Goal: Task Accomplishment & Management: Complete application form

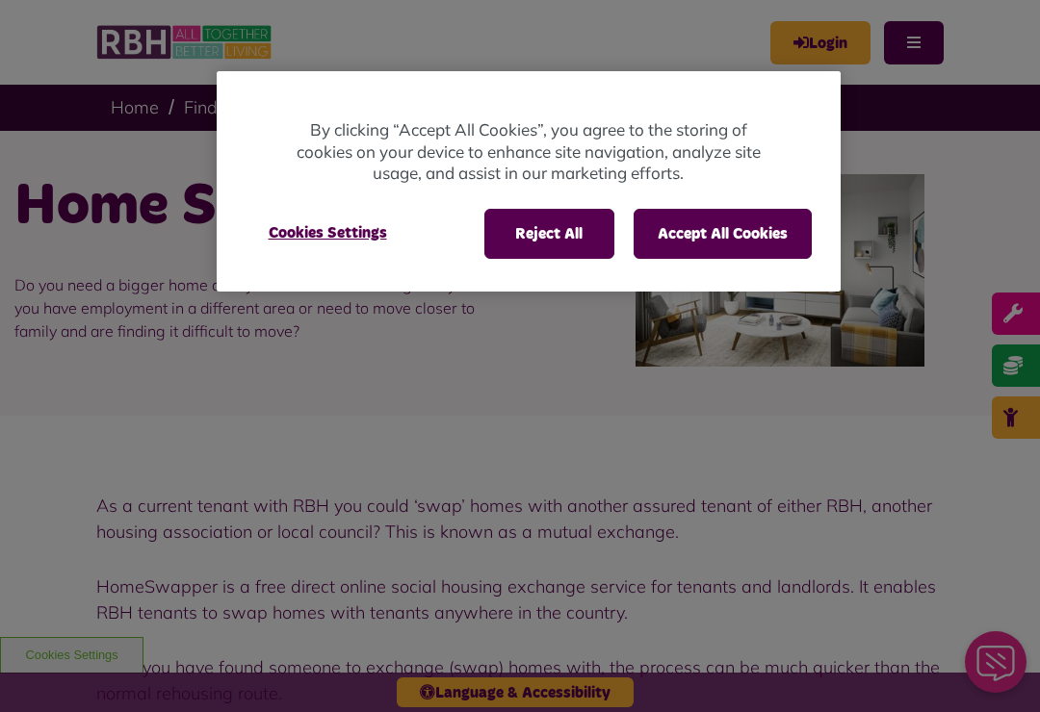
click at [716, 236] on button "Accept All Cookies" at bounding box center [722, 234] width 178 height 50
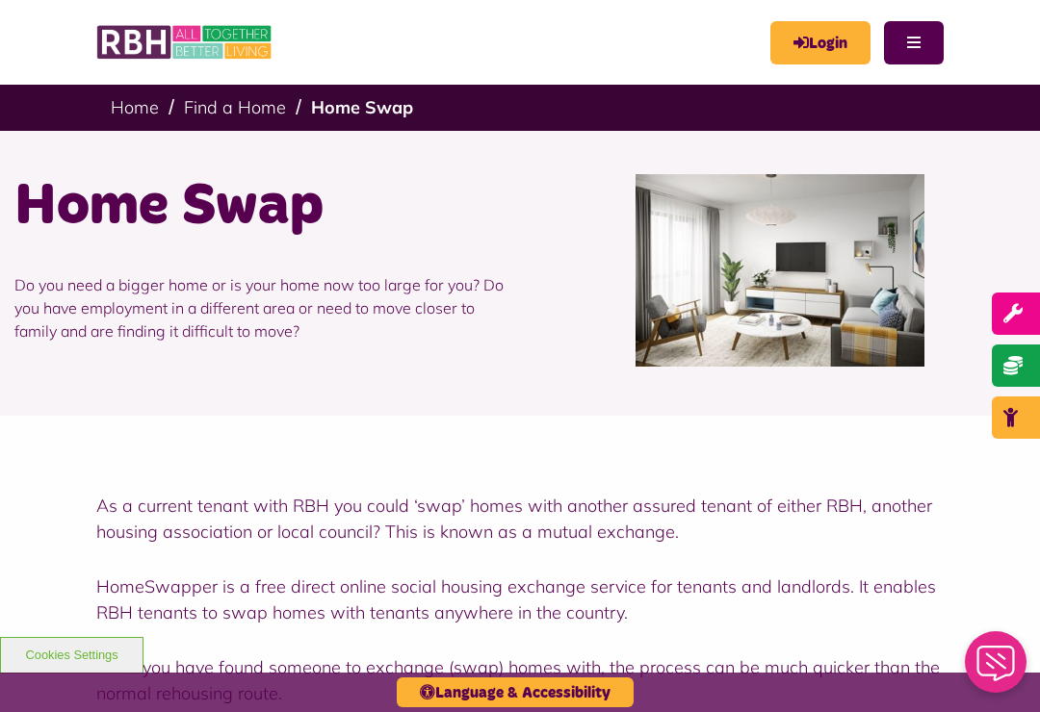
click at [926, 51] on button "Menu" at bounding box center [914, 42] width 60 height 43
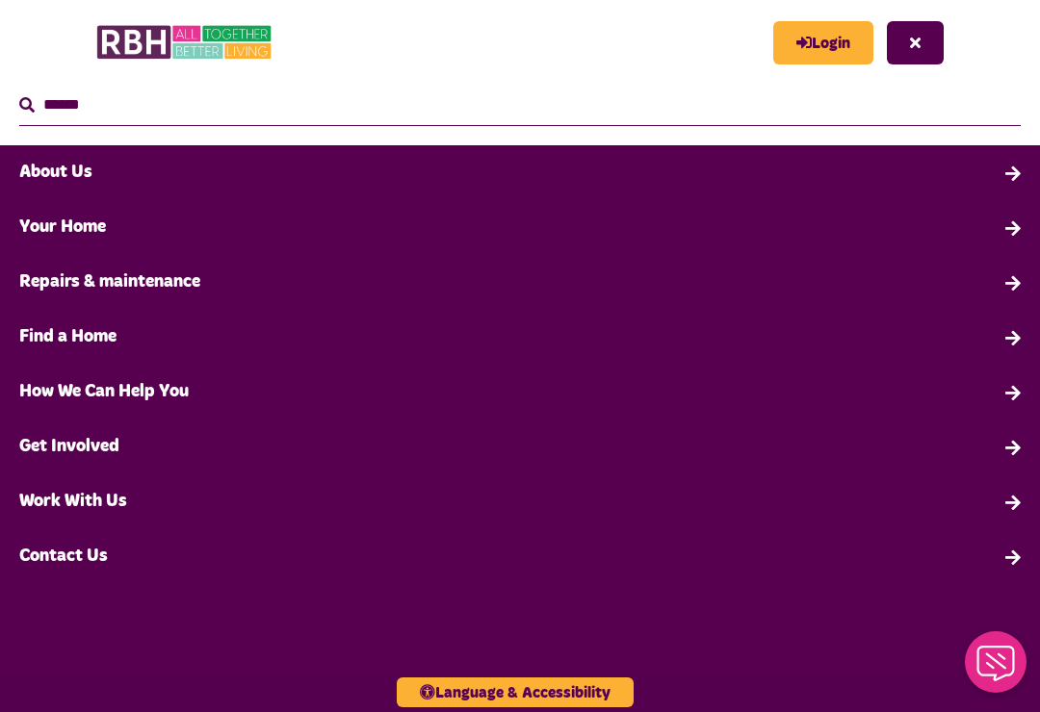
click at [50, 218] on link "Your Home" at bounding box center [520, 227] width 1040 height 55
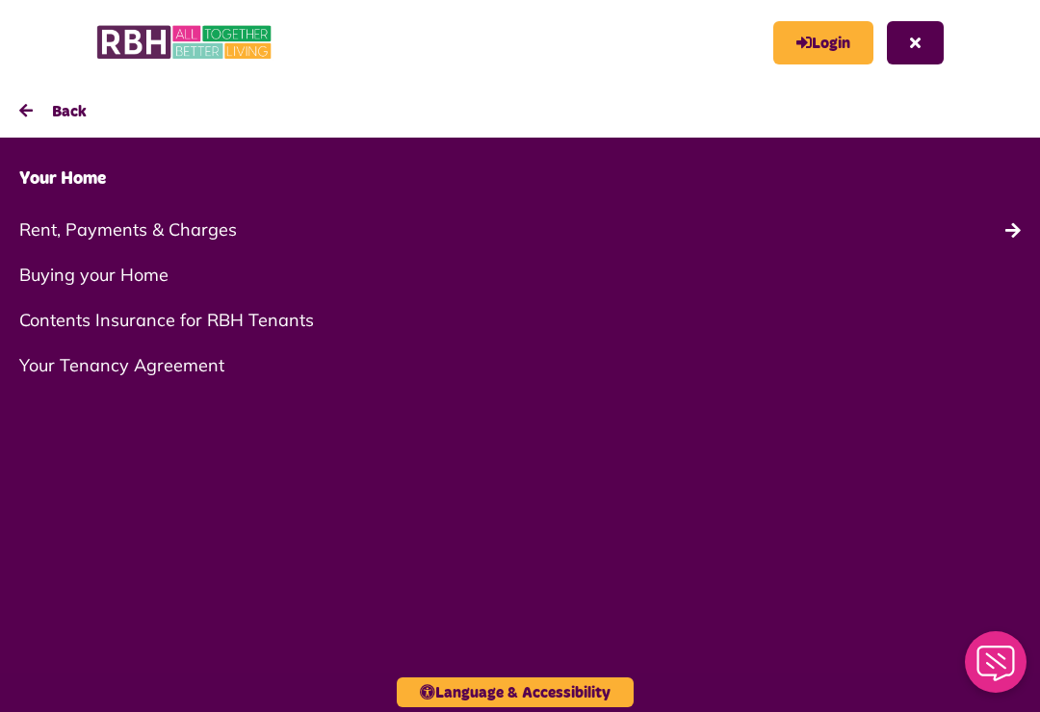
click at [811, 54] on link "Login" at bounding box center [823, 42] width 100 height 43
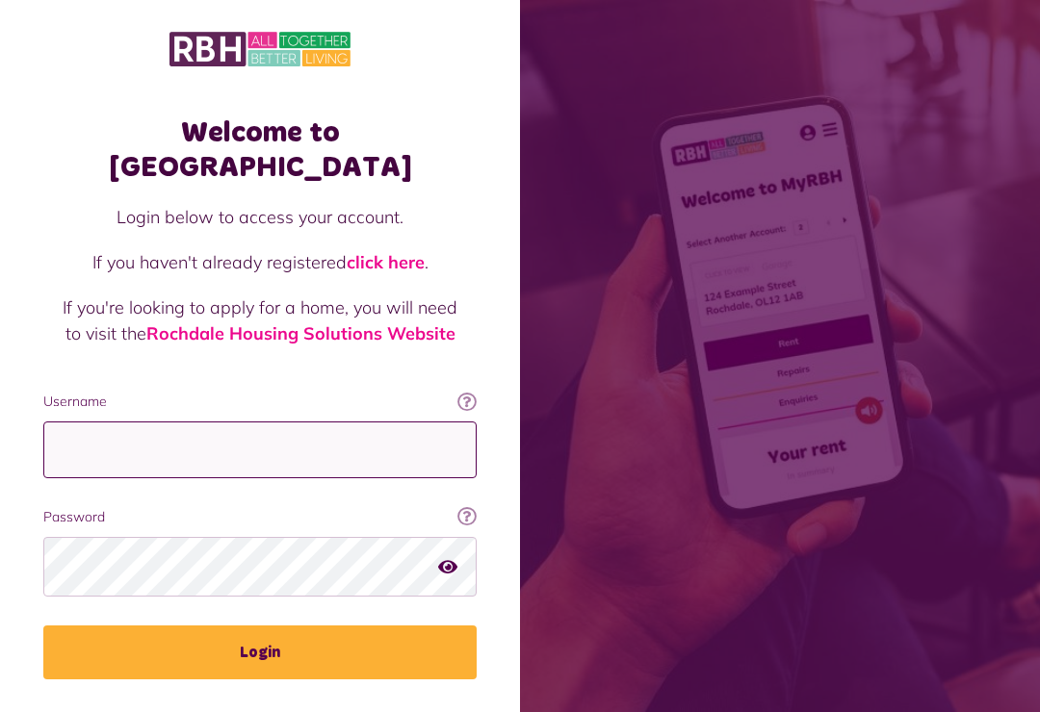
click at [356, 422] on input "Username" at bounding box center [259, 450] width 433 height 57
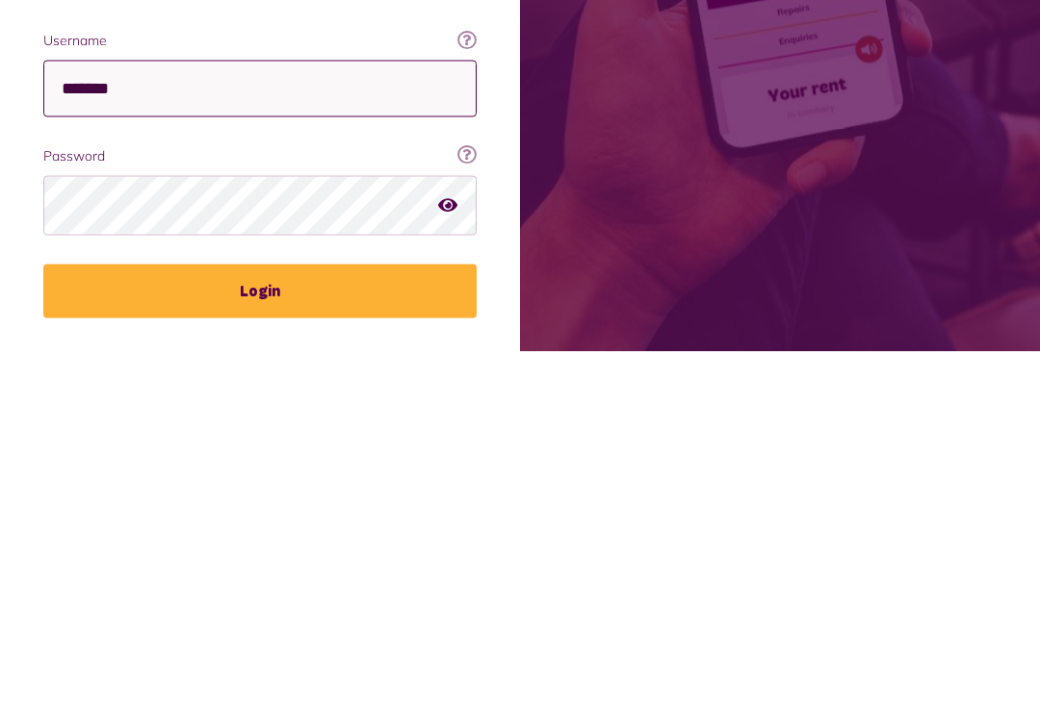
type input "*******"
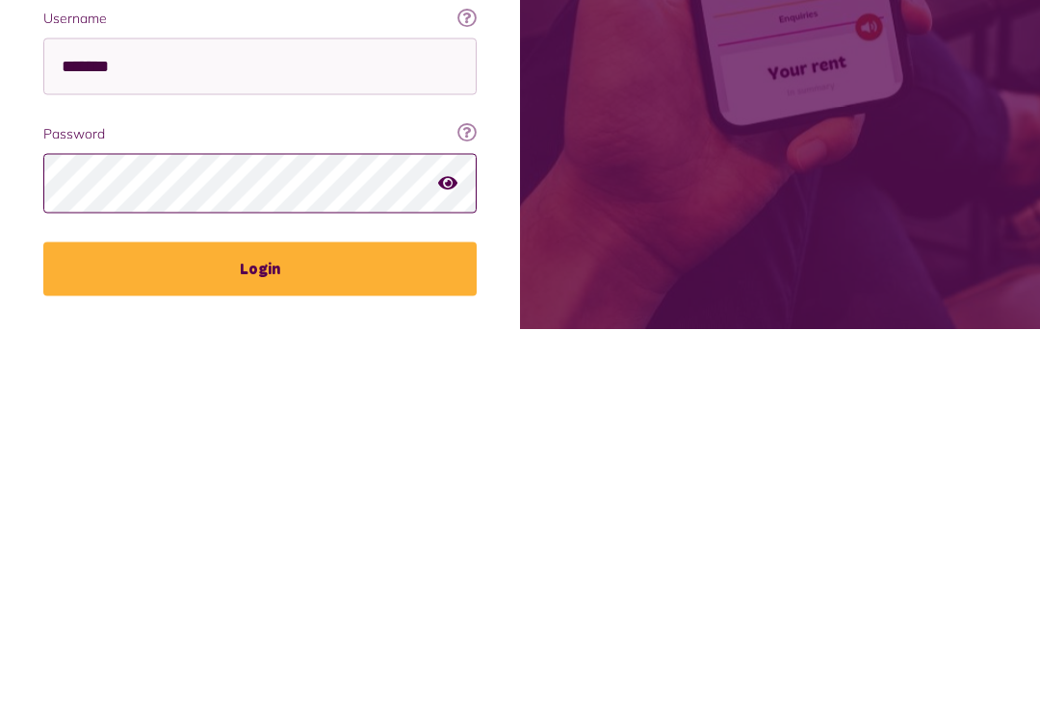
scroll to position [34, 0]
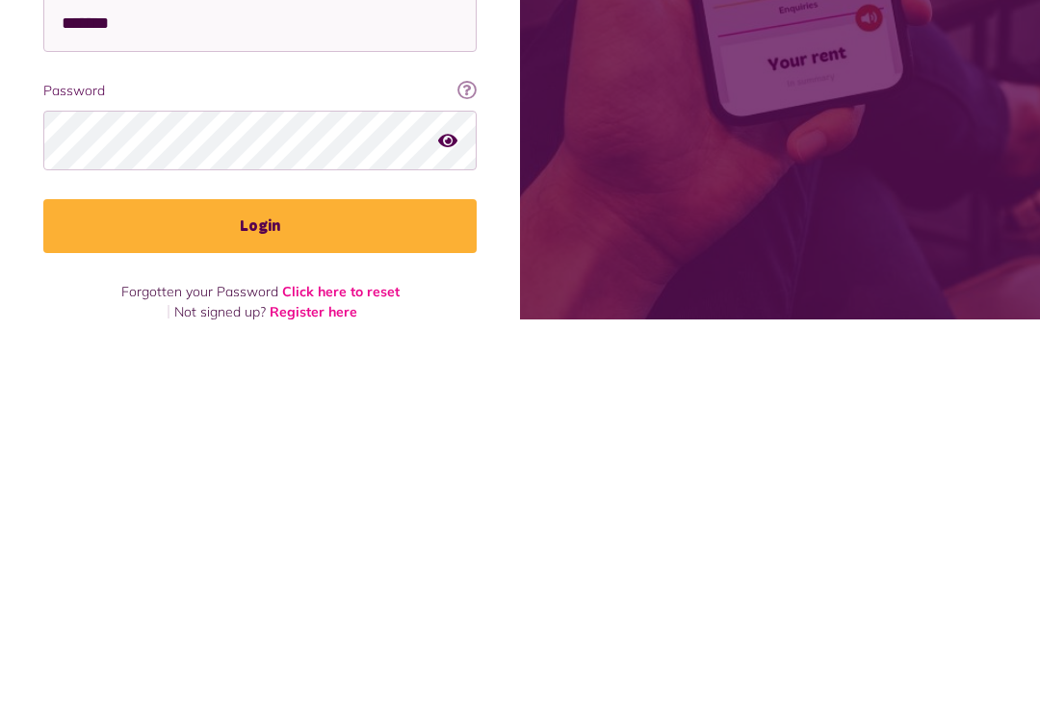
click at [313, 284] on div "Welcome to MyRBH Login below to access your account. If you haven't already reg…" at bounding box center [260, 389] width 472 height 653
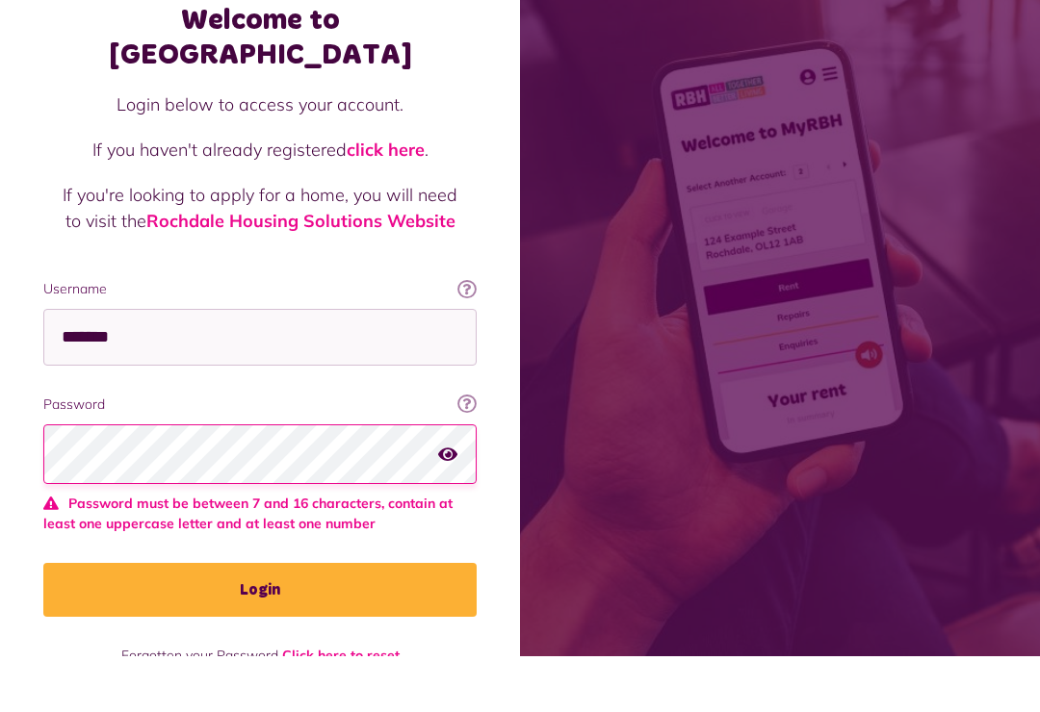
scroll to position [54, 0]
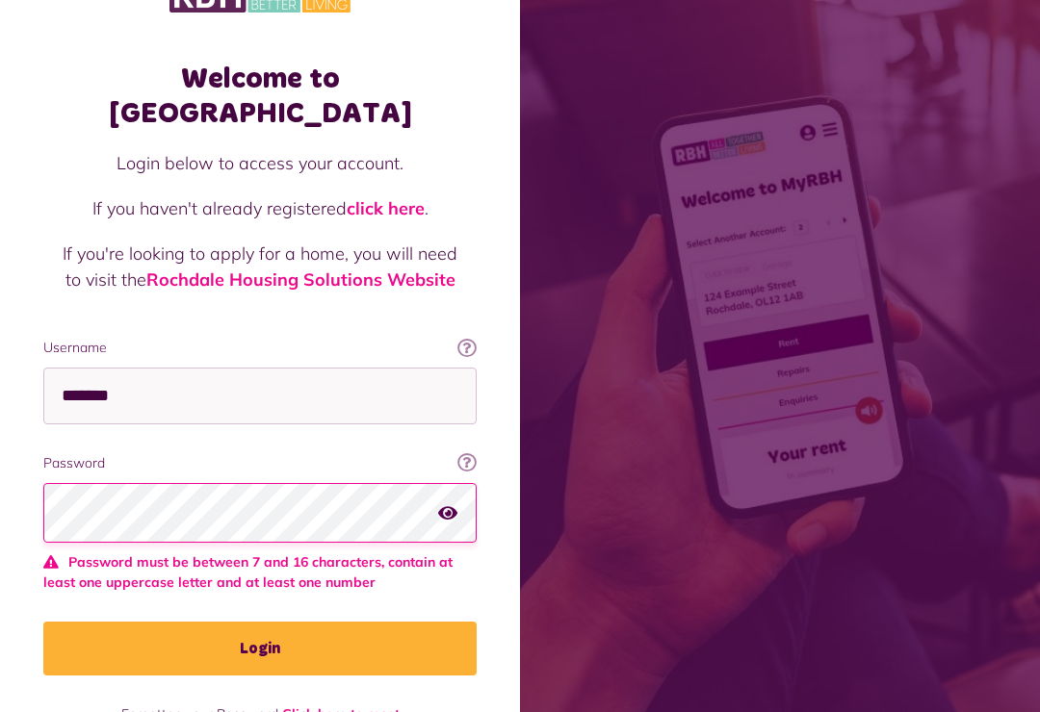
click at [365, 706] on link "Click here to reset" at bounding box center [340, 714] width 117 height 17
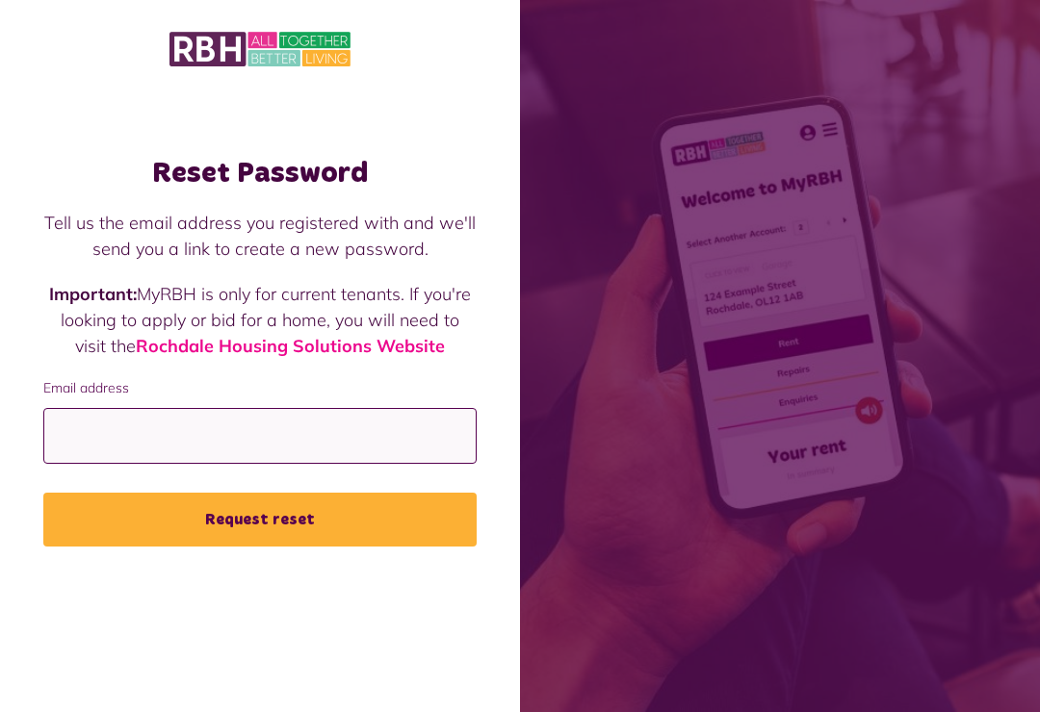
click at [303, 464] on input "Email address" at bounding box center [259, 436] width 433 height 57
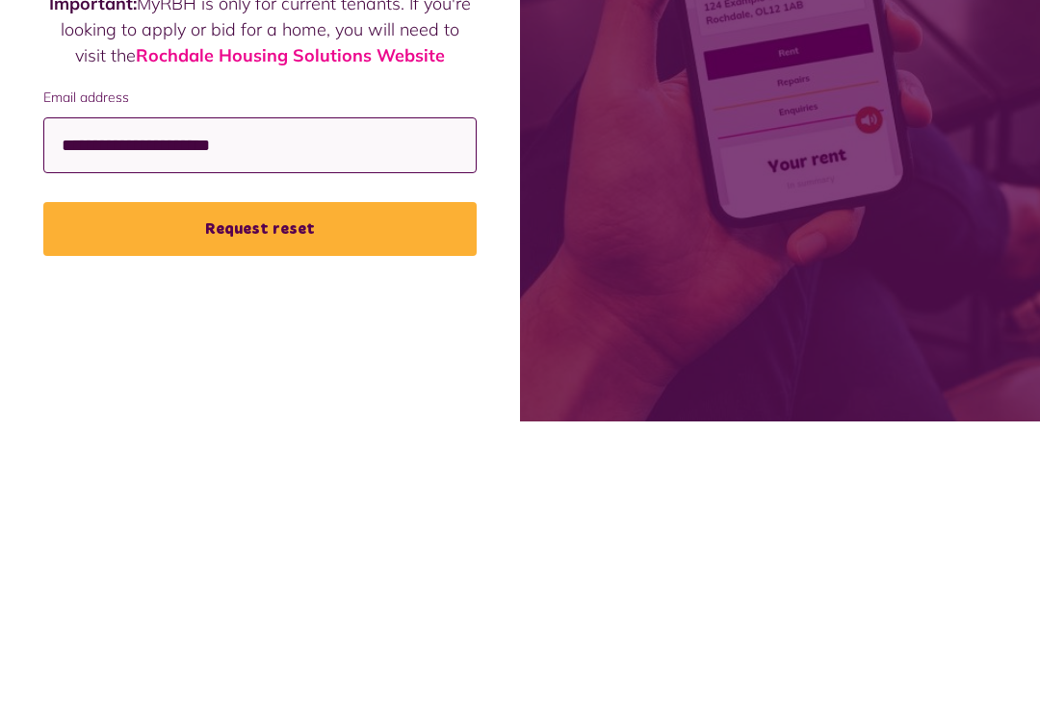
type input "**********"
click at [343, 493] on button "Request reset" at bounding box center [259, 520] width 433 height 54
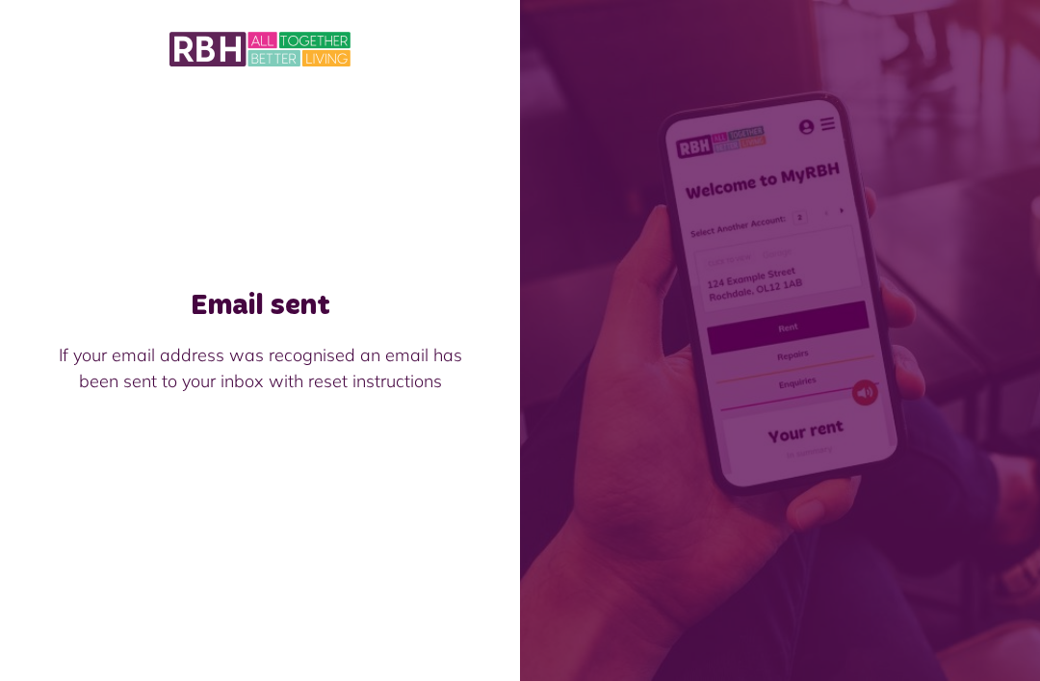
scroll to position [62, 0]
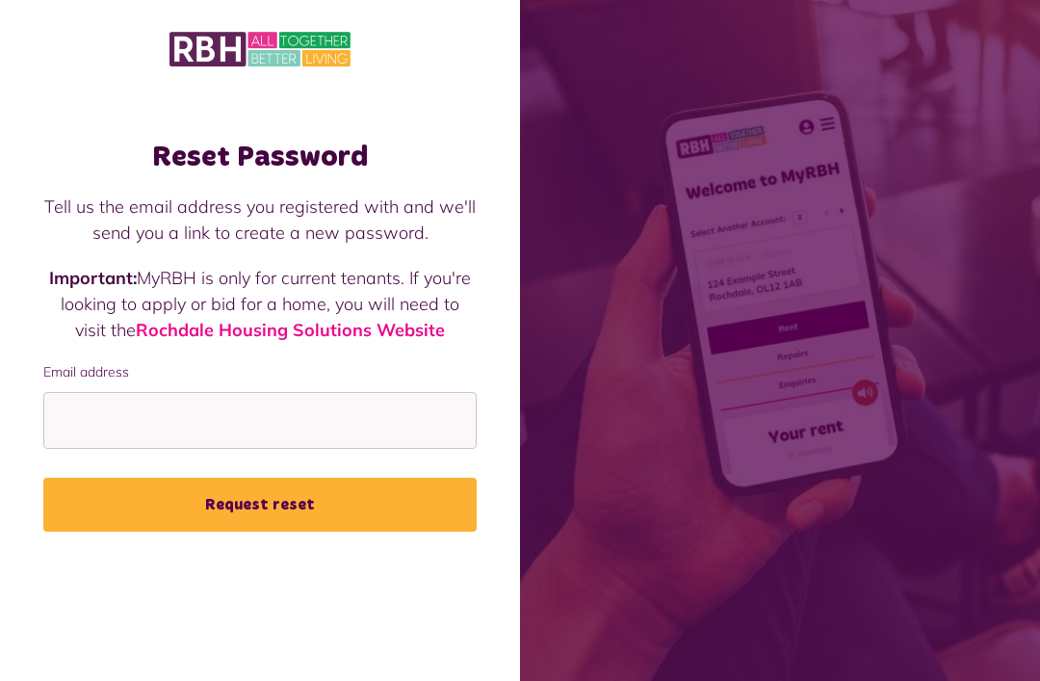
scroll to position [46, 0]
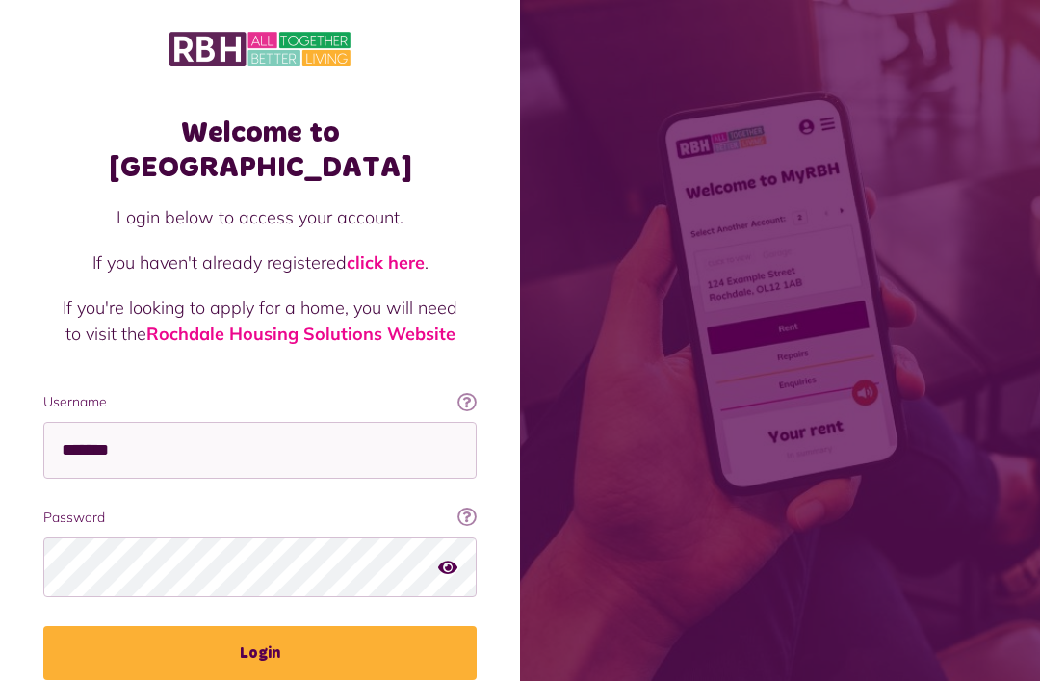
scroll to position [65, 0]
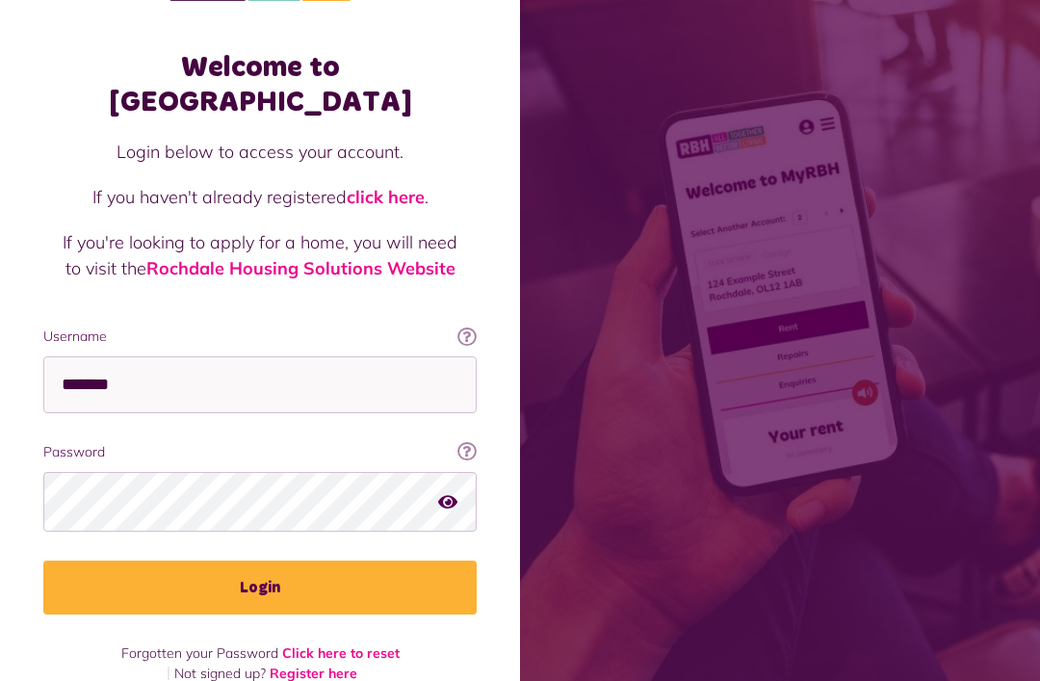
click at [308, 664] on link "Register here" at bounding box center [314, 672] width 88 height 17
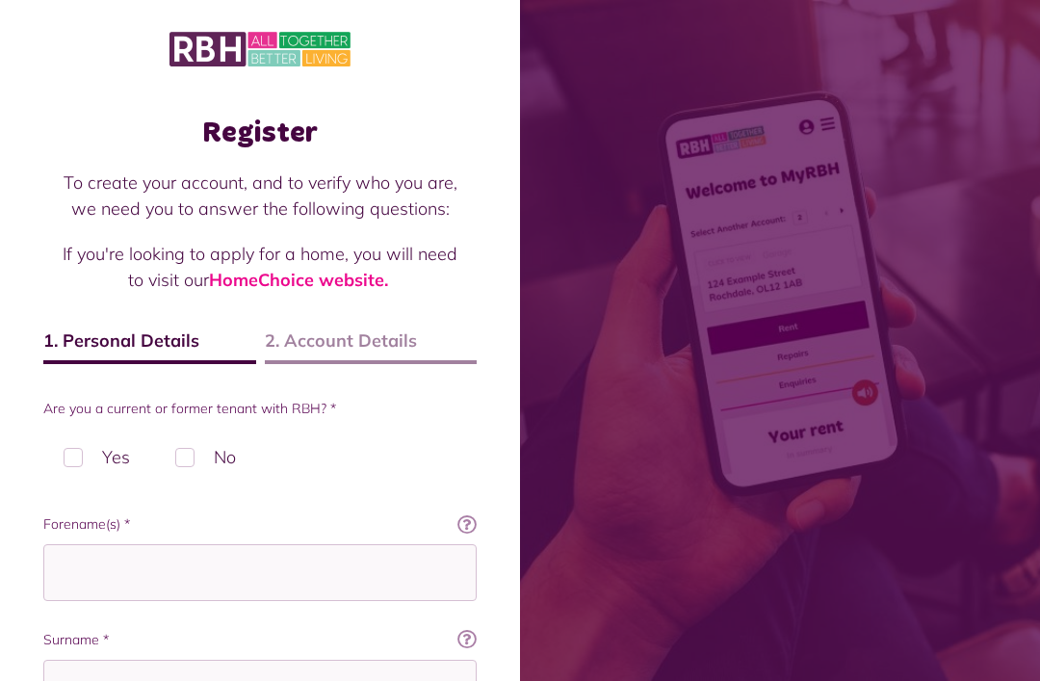
click at [182, 461] on label "No" at bounding box center [205, 456] width 101 height 57
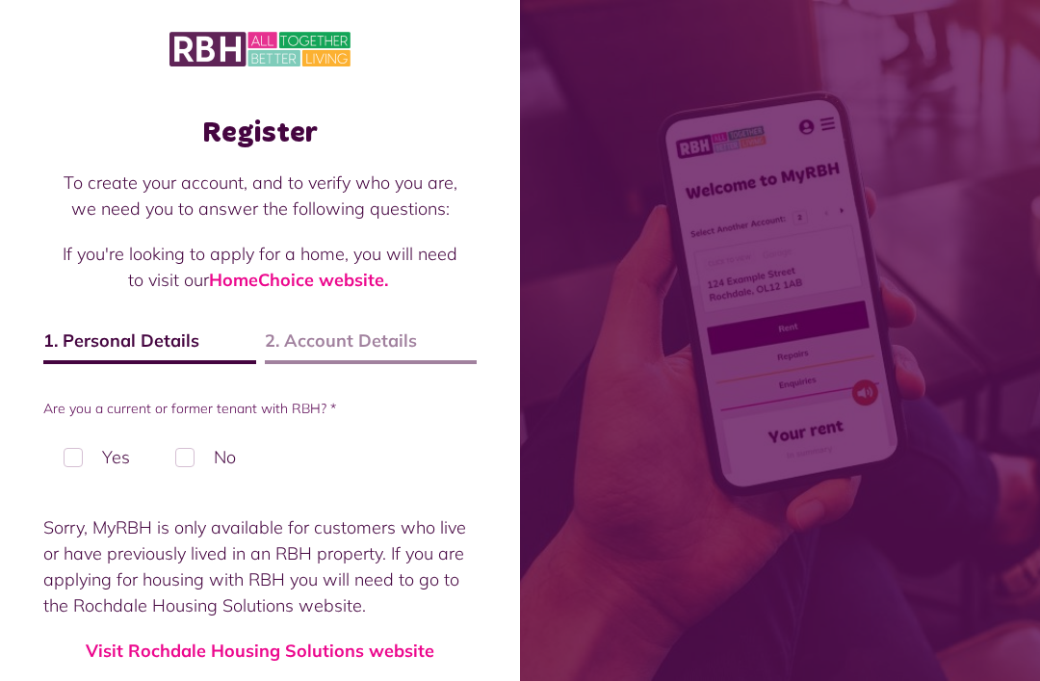
click at [66, 453] on label "Yes" at bounding box center [96, 456] width 107 height 57
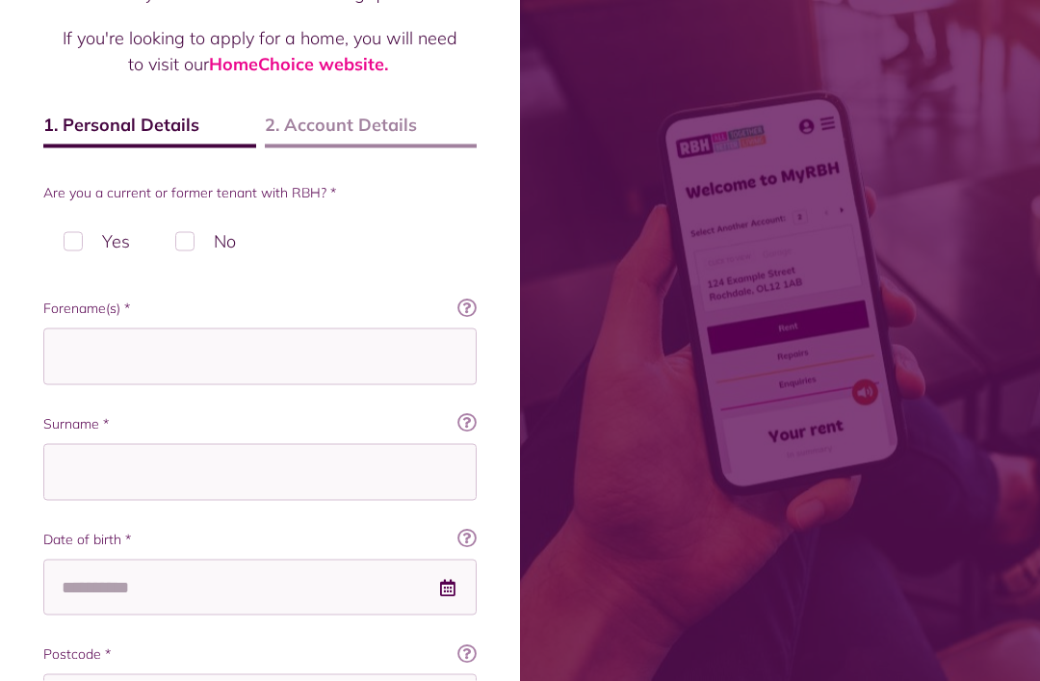
scroll to position [251, 0]
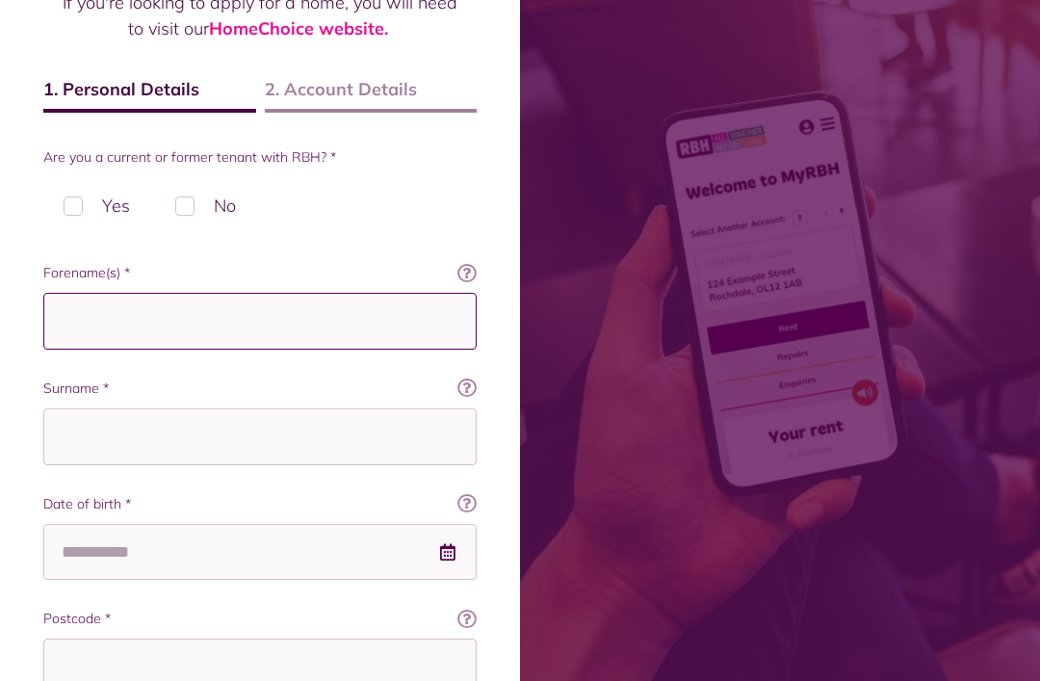
click at [192, 327] on input "Forename(s) *" at bounding box center [259, 321] width 433 height 57
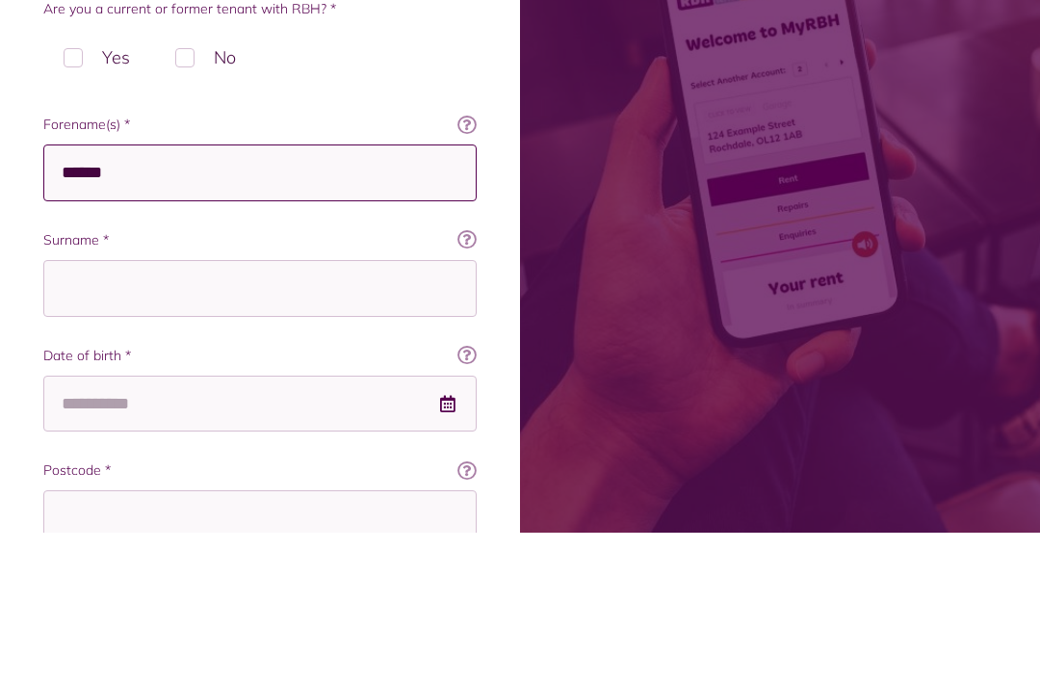
type input "******"
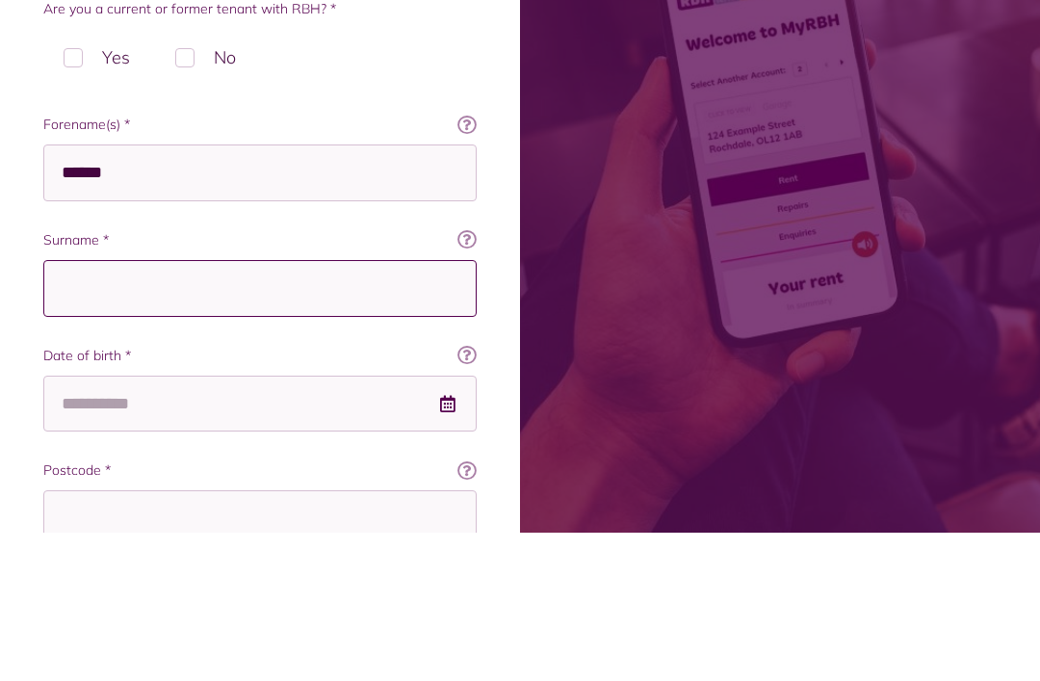
click at [214, 408] on input "Surname *" at bounding box center [259, 436] width 433 height 57
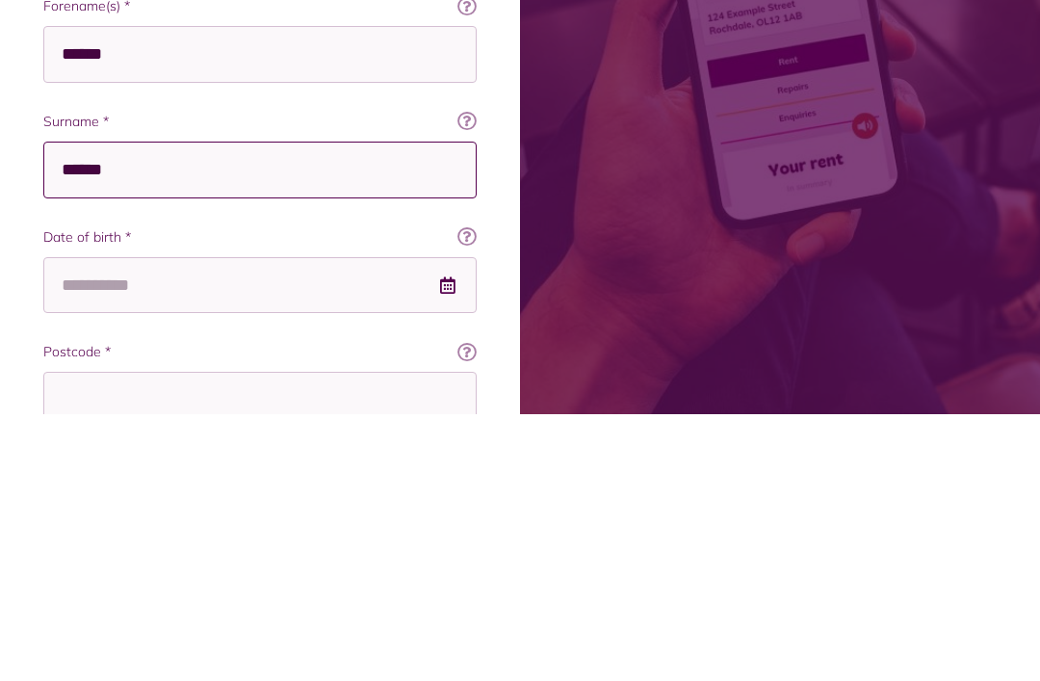
type input "******"
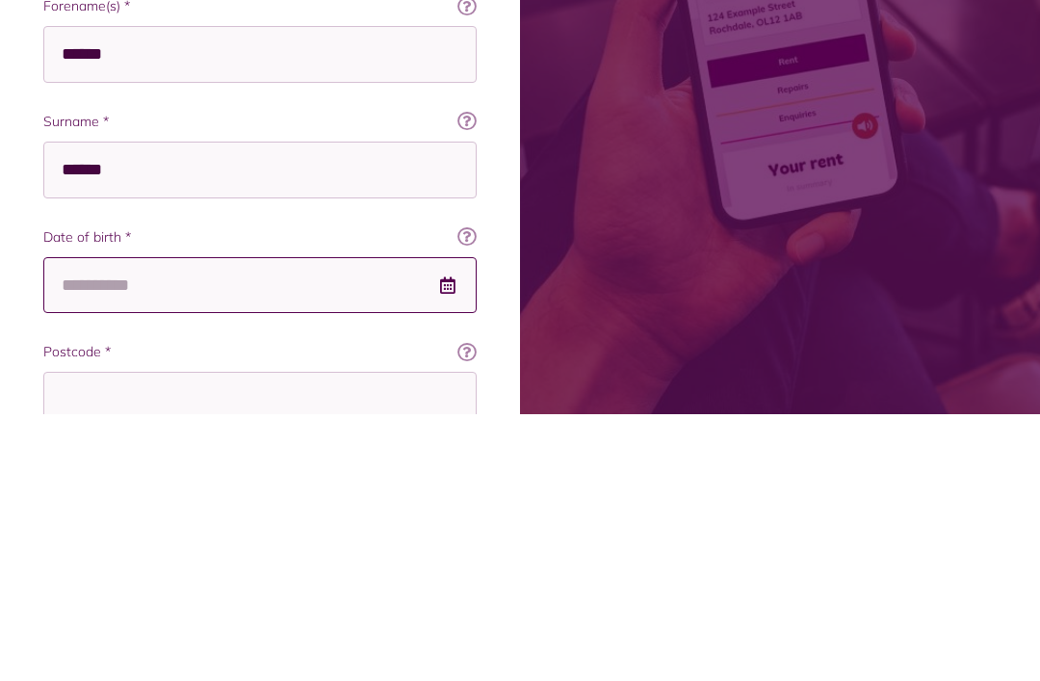
click at [188, 524] on input "Date of birth *" at bounding box center [259, 552] width 433 height 57
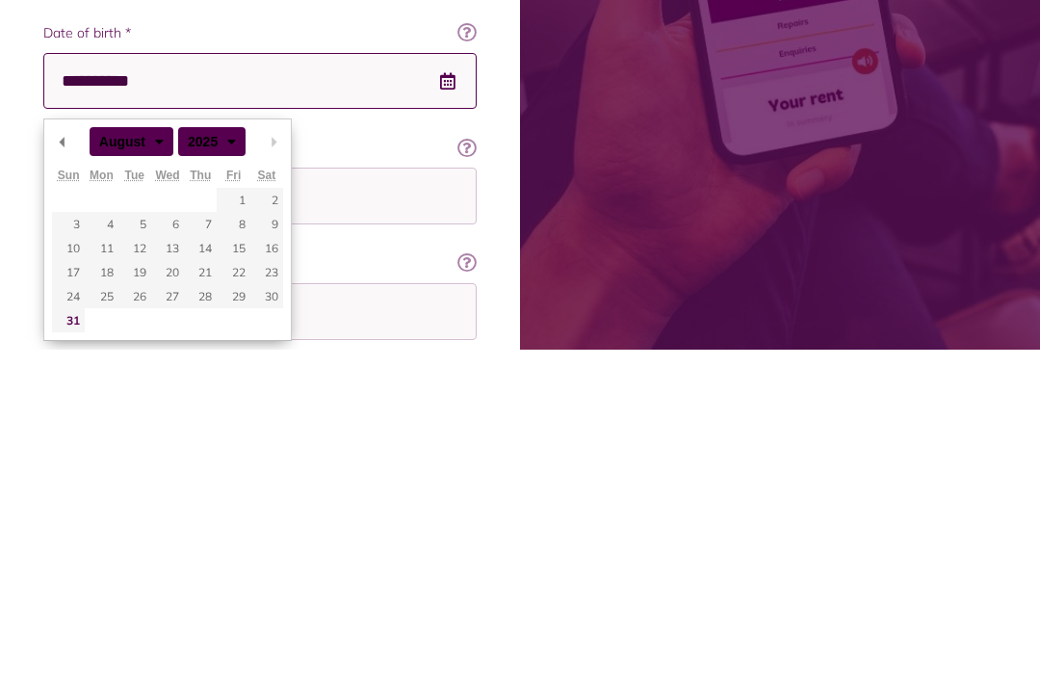
scroll to position [422, 0]
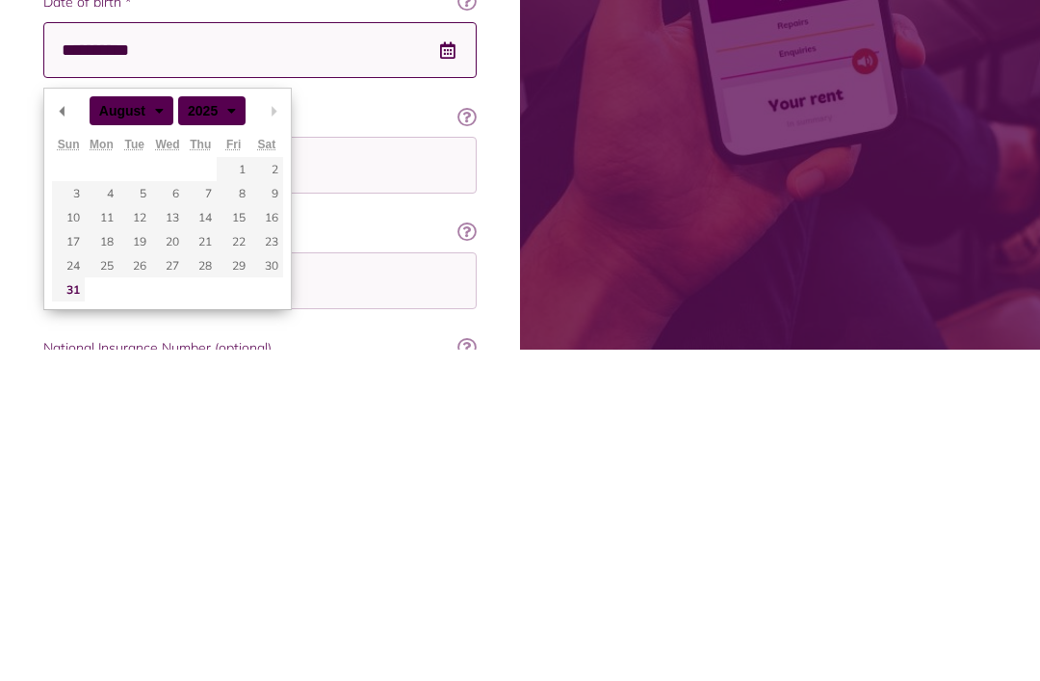
type input "**********"
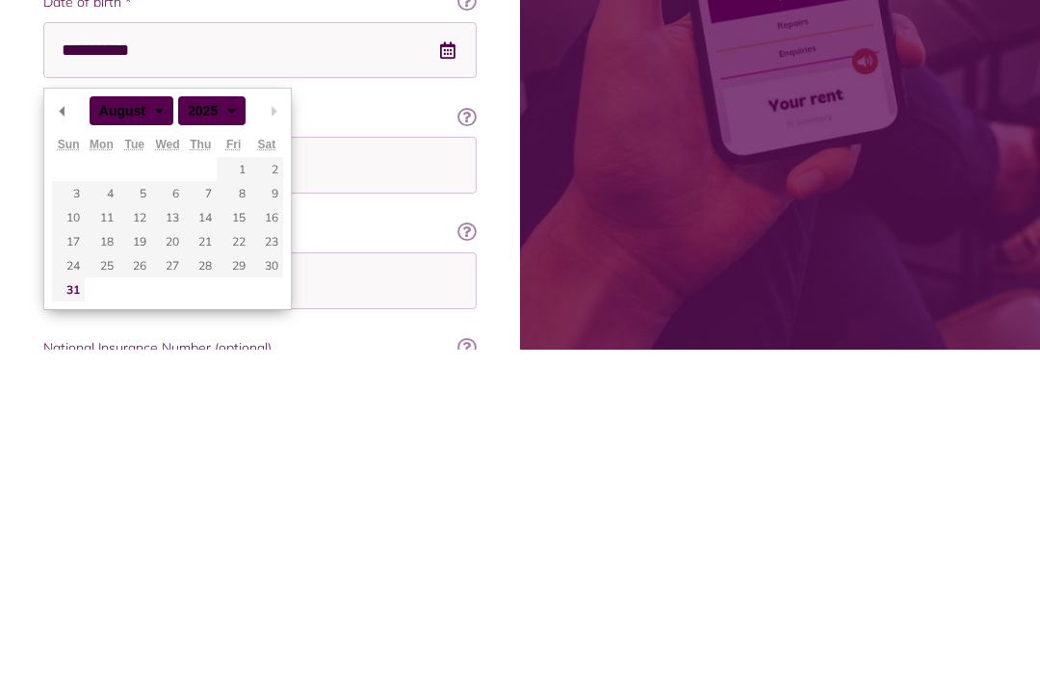
click at [456, 554] on label "Customer reference no. (optional)" at bounding box center [259, 564] width 433 height 20
click at [456, 583] on input "Customer reference no. (optional)" at bounding box center [259, 611] width 433 height 57
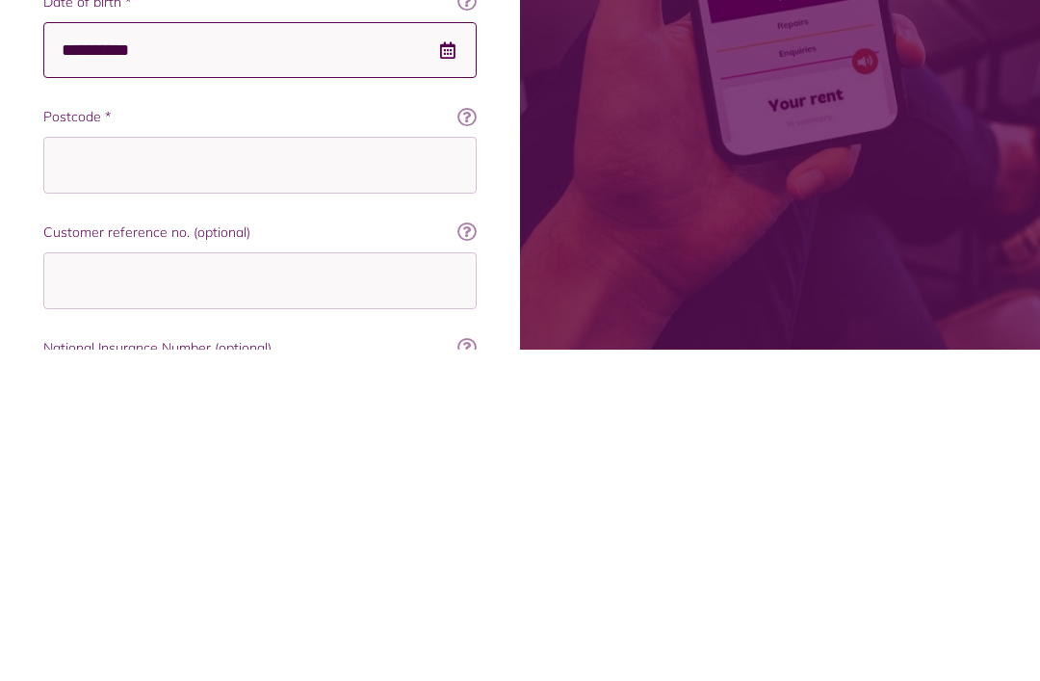
scroll to position [542, 0]
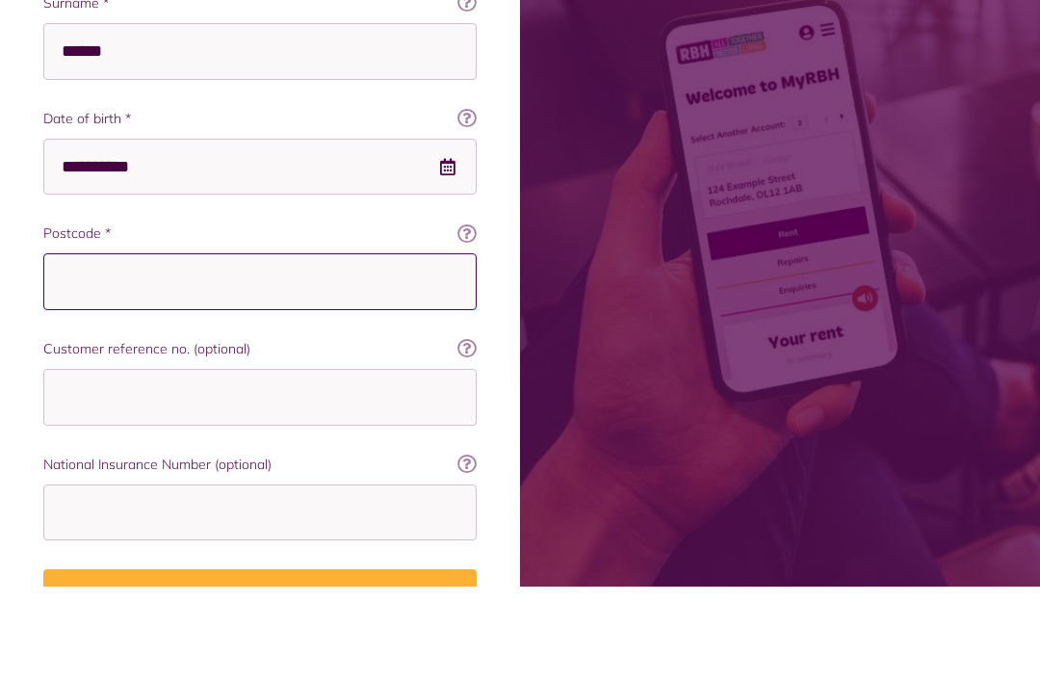
click at [173, 348] on input "Postcode *" at bounding box center [259, 376] width 433 height 57
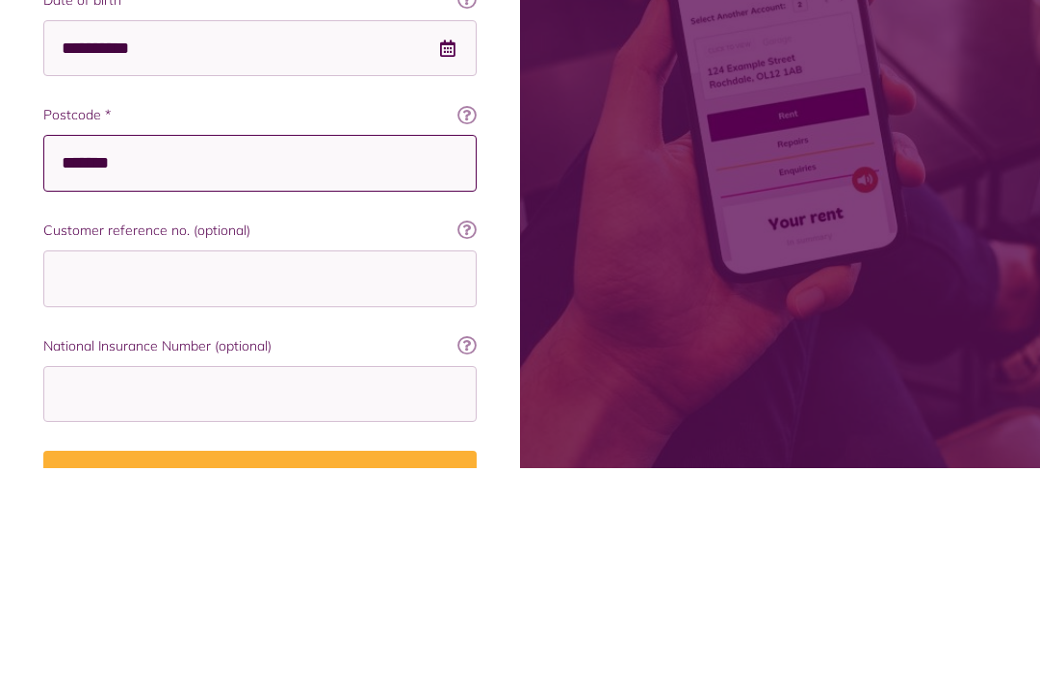
type input "*******"
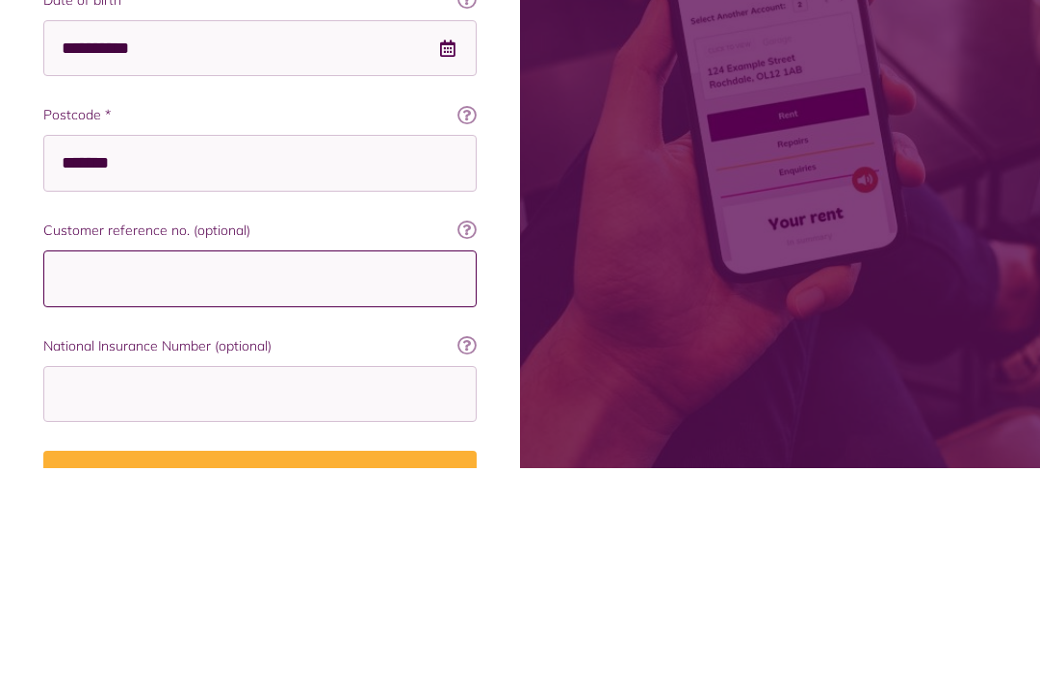
click at [277, 463] on input "Customer reference no. (optional)" at bounding box center [259, 491] width 433 height 57
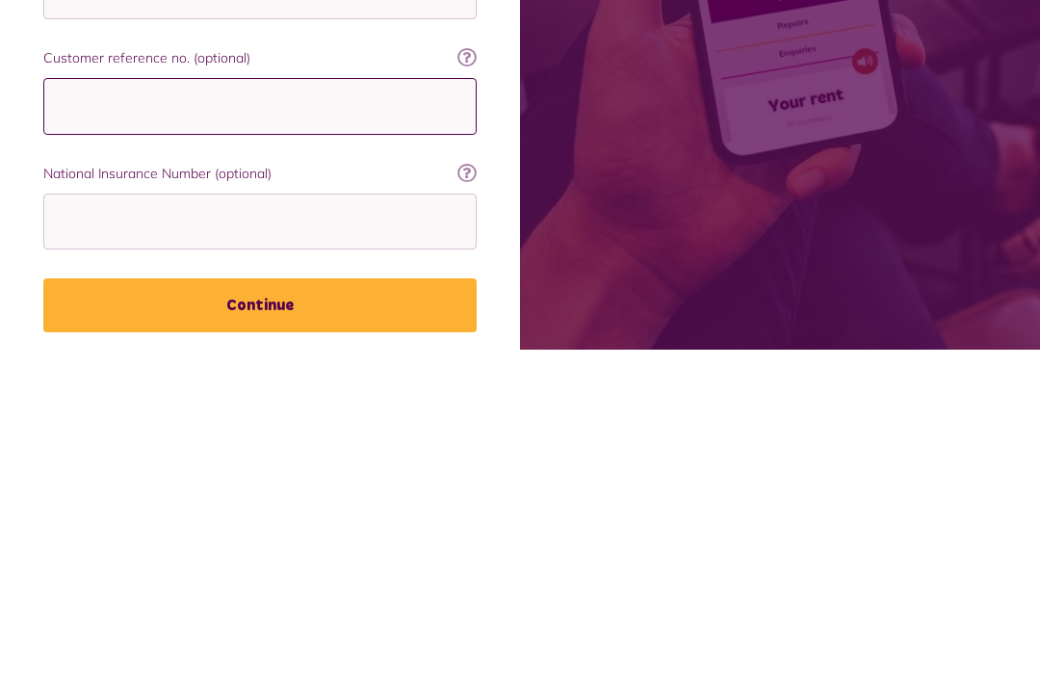
scroll to position [696, 0]
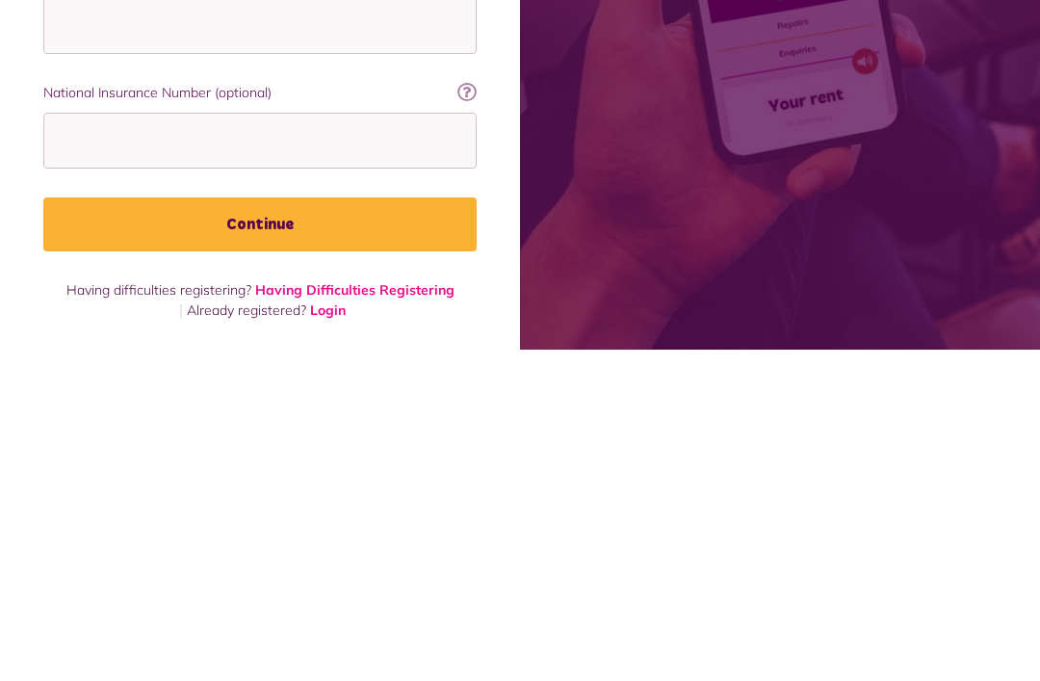
click at [92, 529] on button "Continue" at bounding box center [259, 556] width 433 height 54
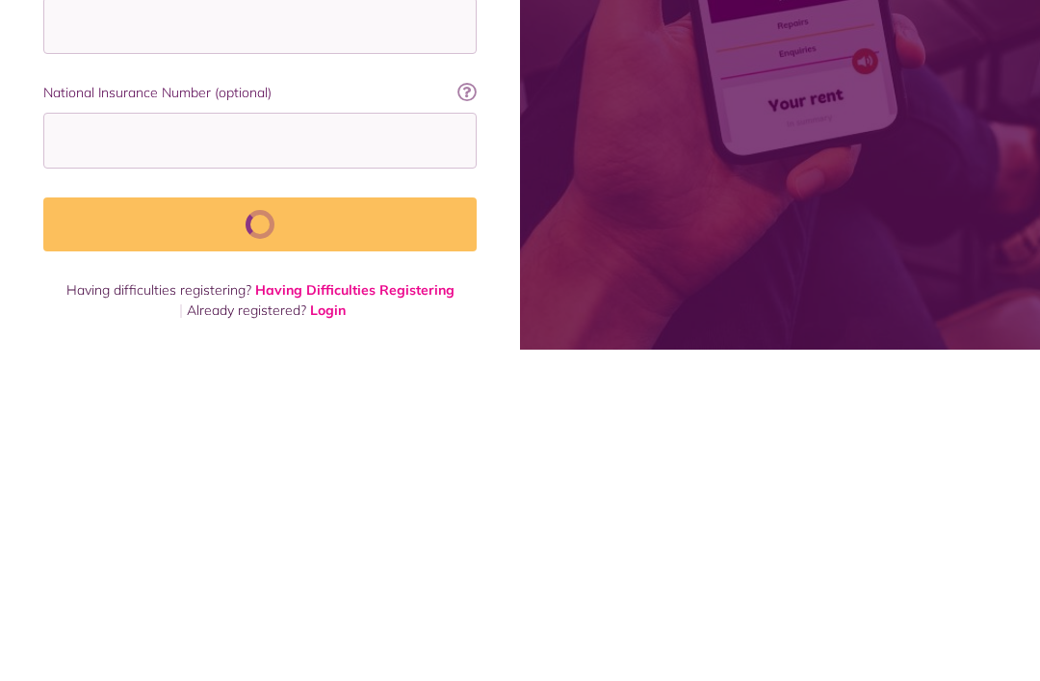
scroll to position [634, 0]
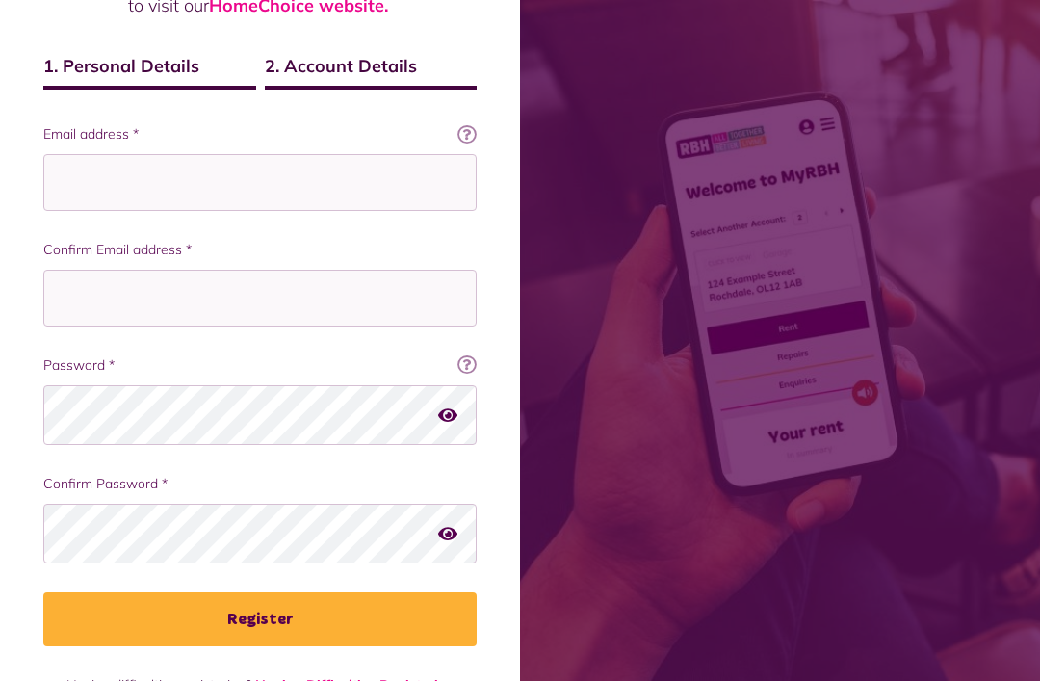
scroll to position [282, 0]
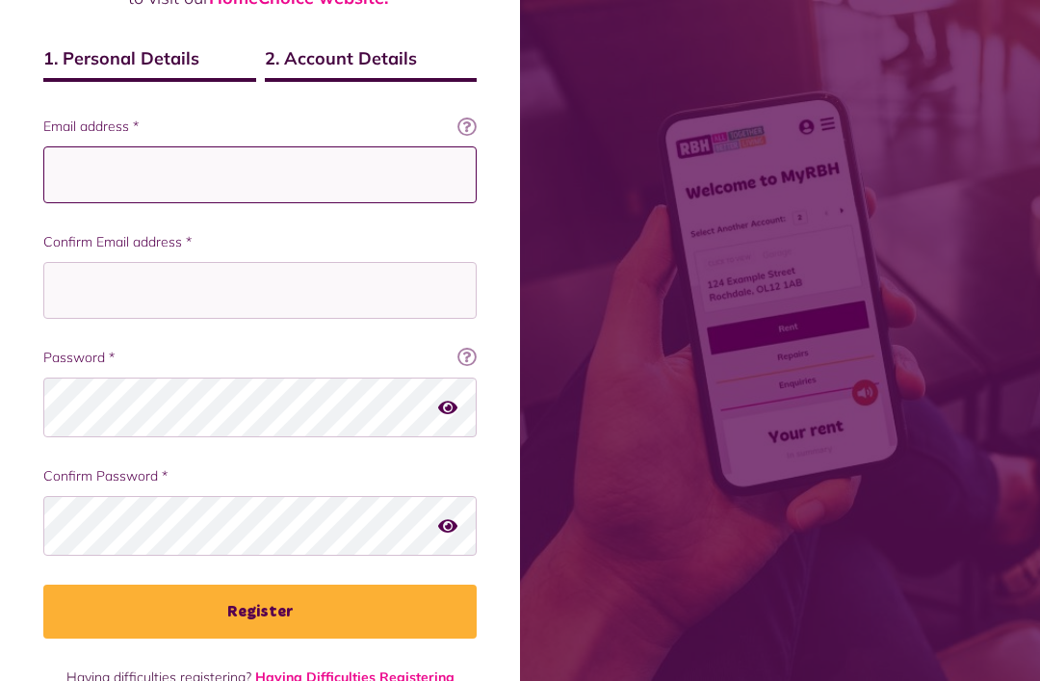
click at [183, 190] on input "Email address *" at bounding box center [259, 174] width 433 height 57
type input "**********"
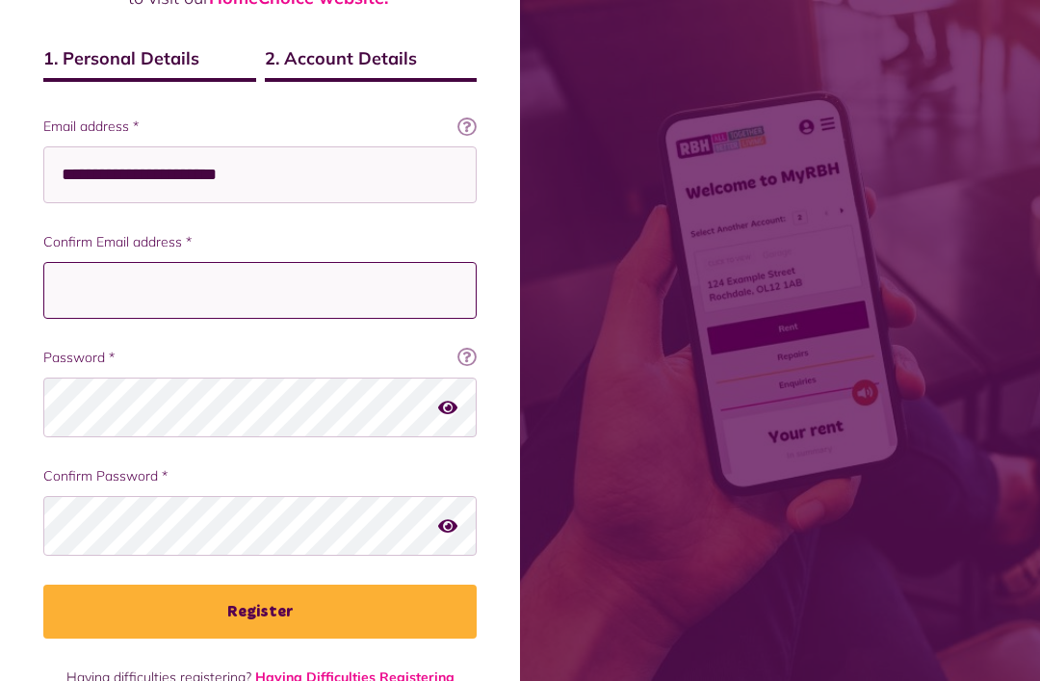
click at [255, 301] on input "Confirm Email address *" at bounding box center [259, 290] width 433 height 57
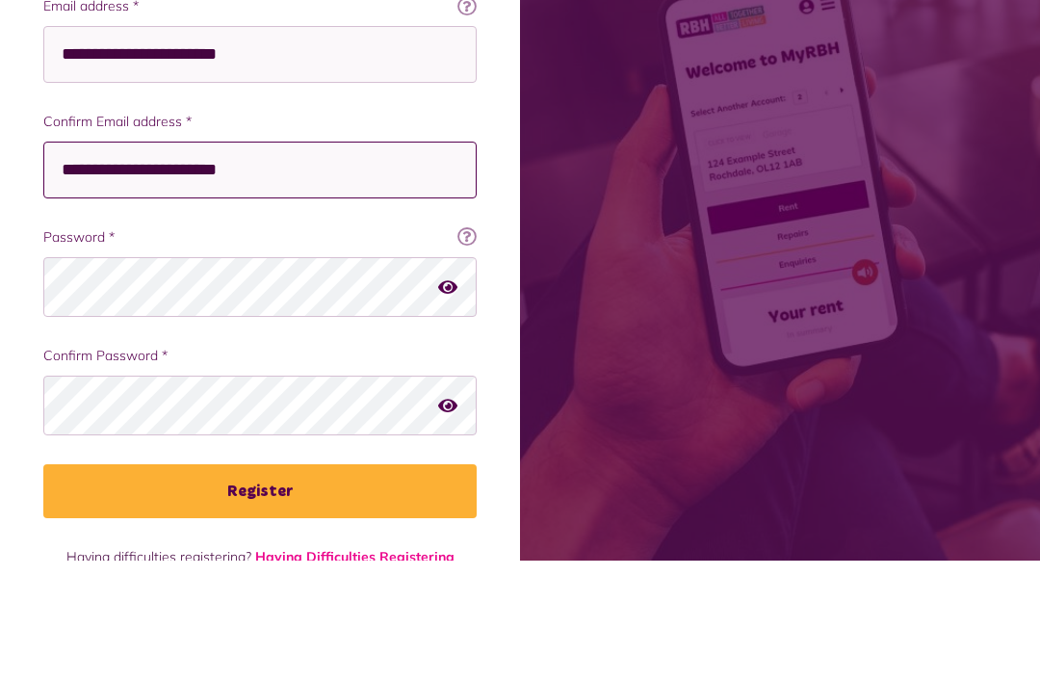
type input "**********"
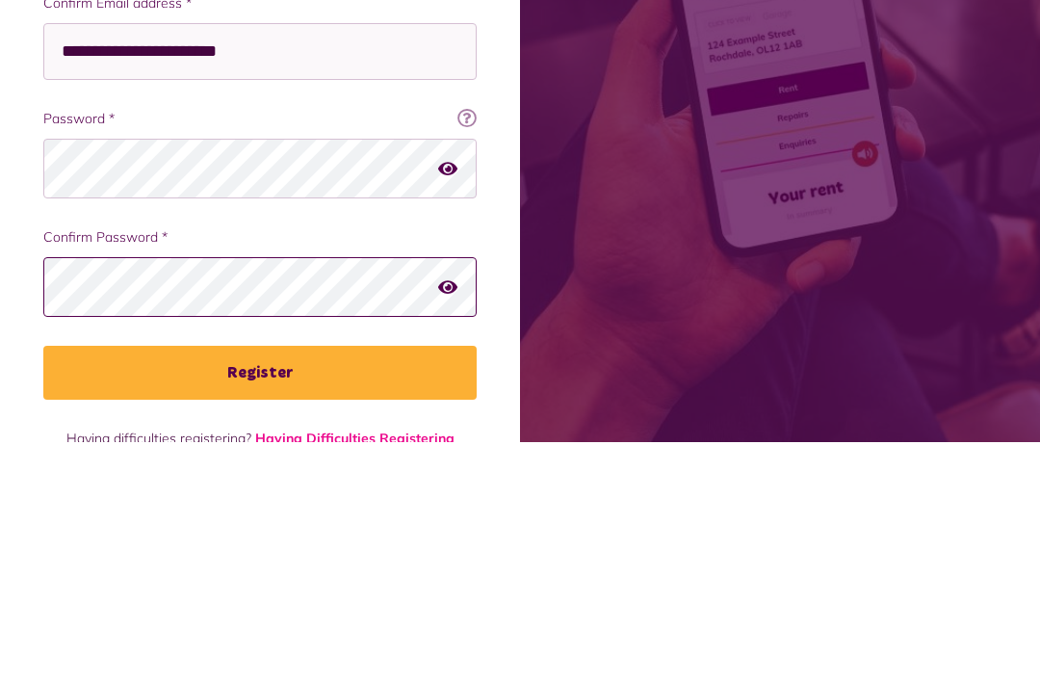
click at [282, 466] on div "Confirm Password *" at bounding box center [259, 511] width 433 height 90
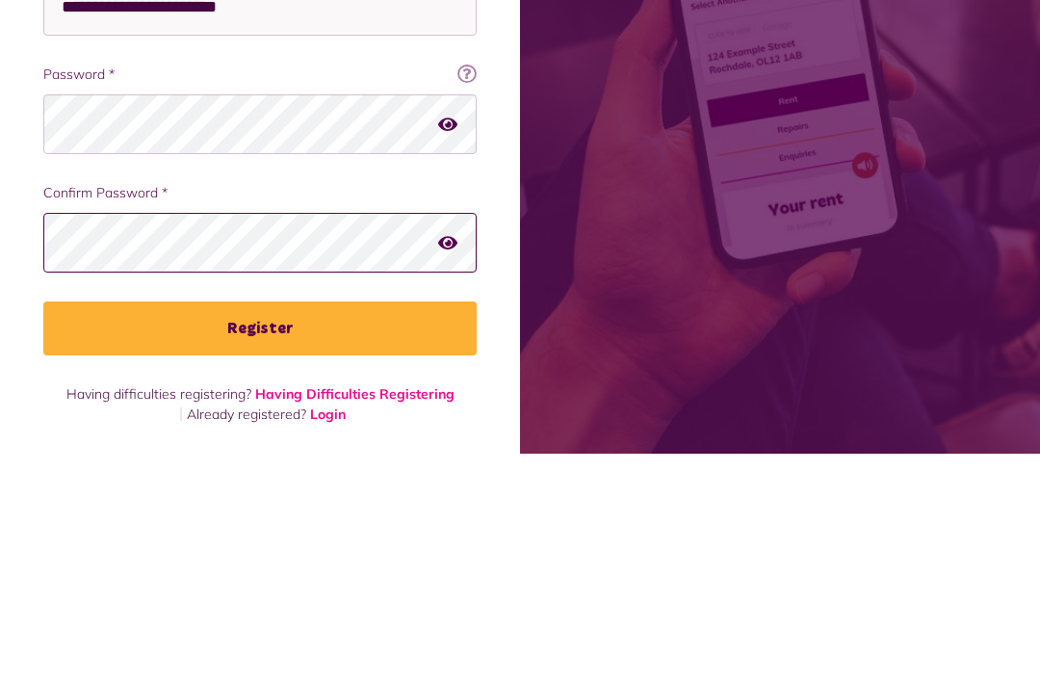
scroll to position [344, 0]
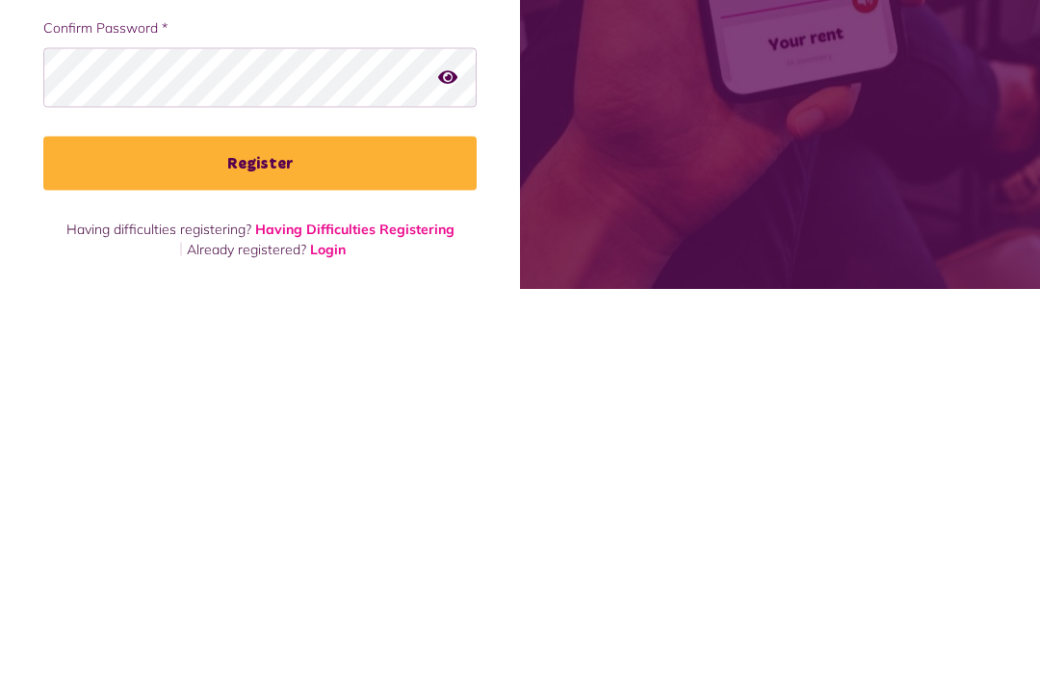
click at [296, 529] on button "Register" at bounding box center [259, 556] width 433 height 54
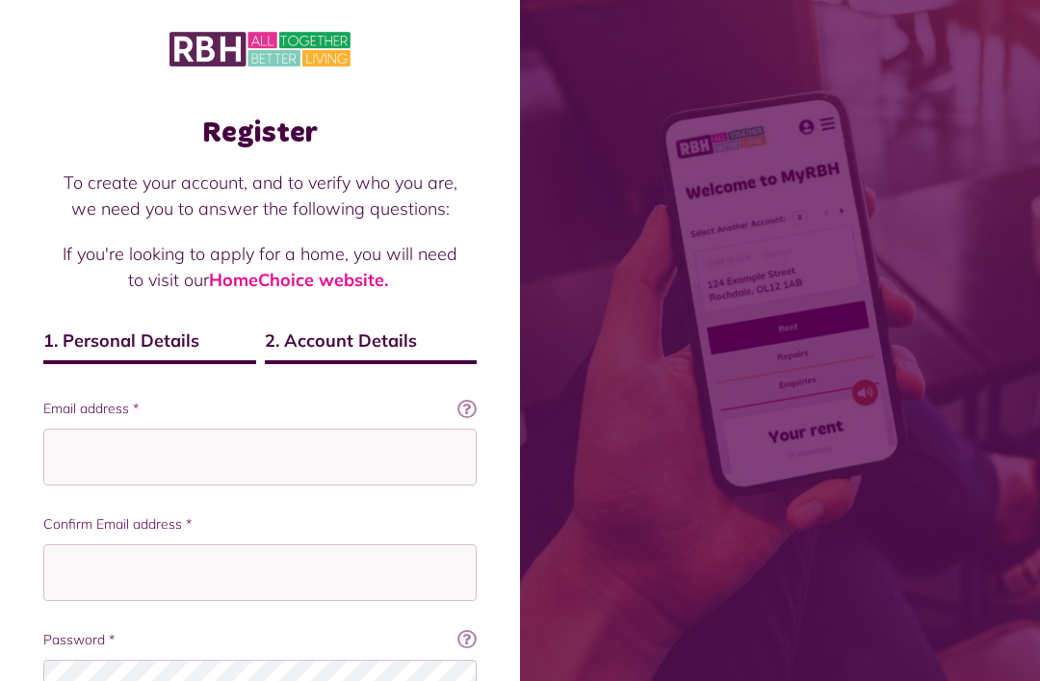
scroll to position [344, 0]
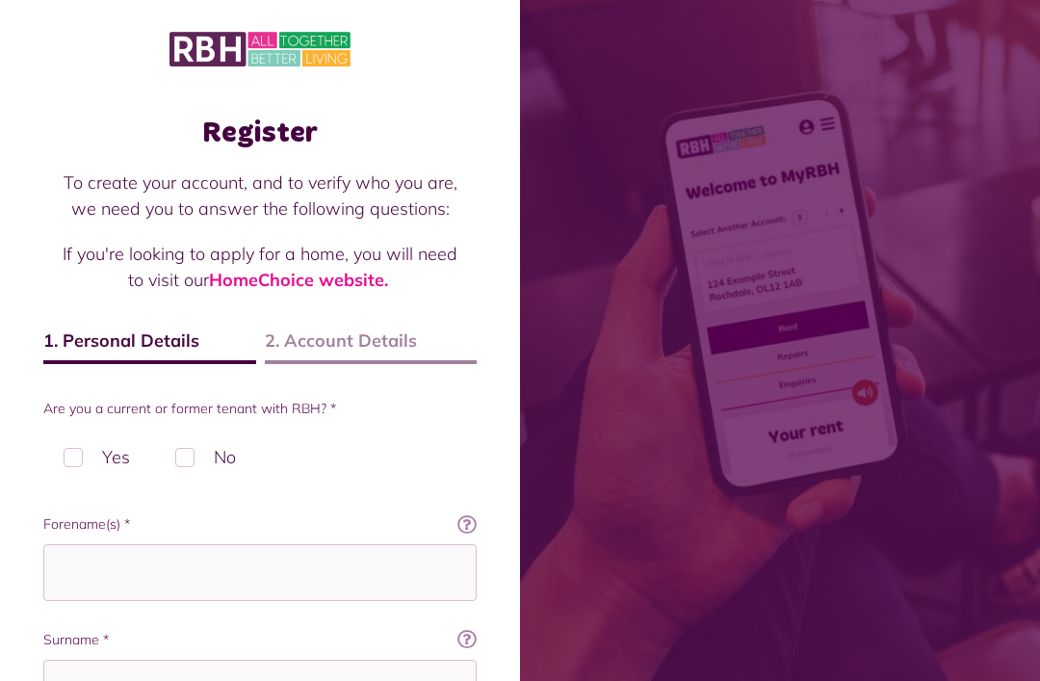
scroll to position [696, 0]
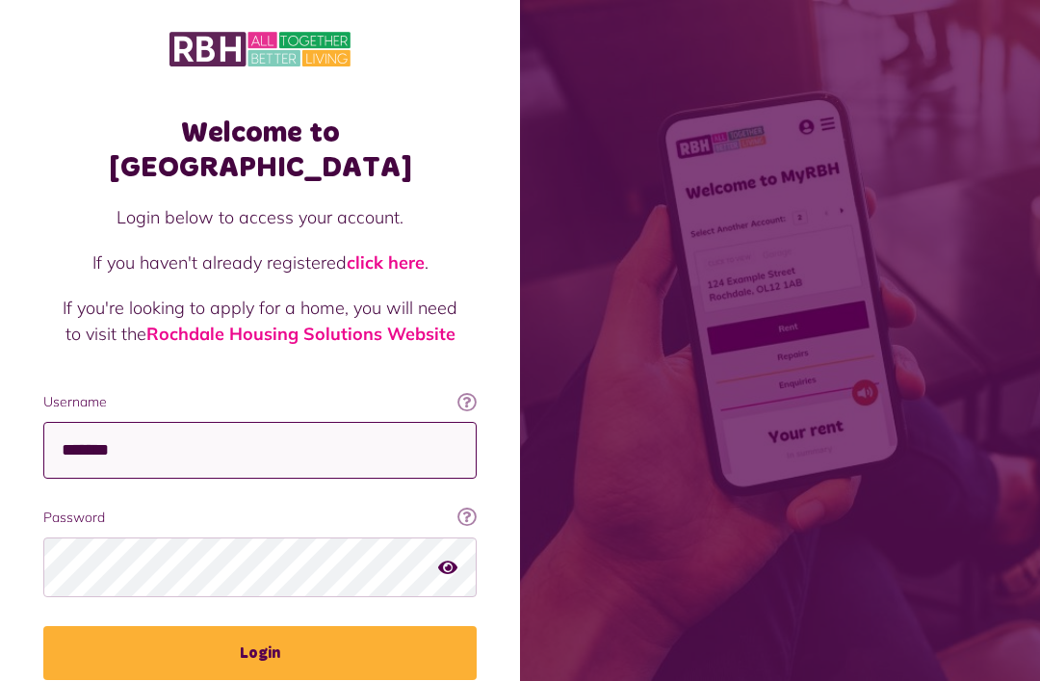
scroll to position [238, 0]
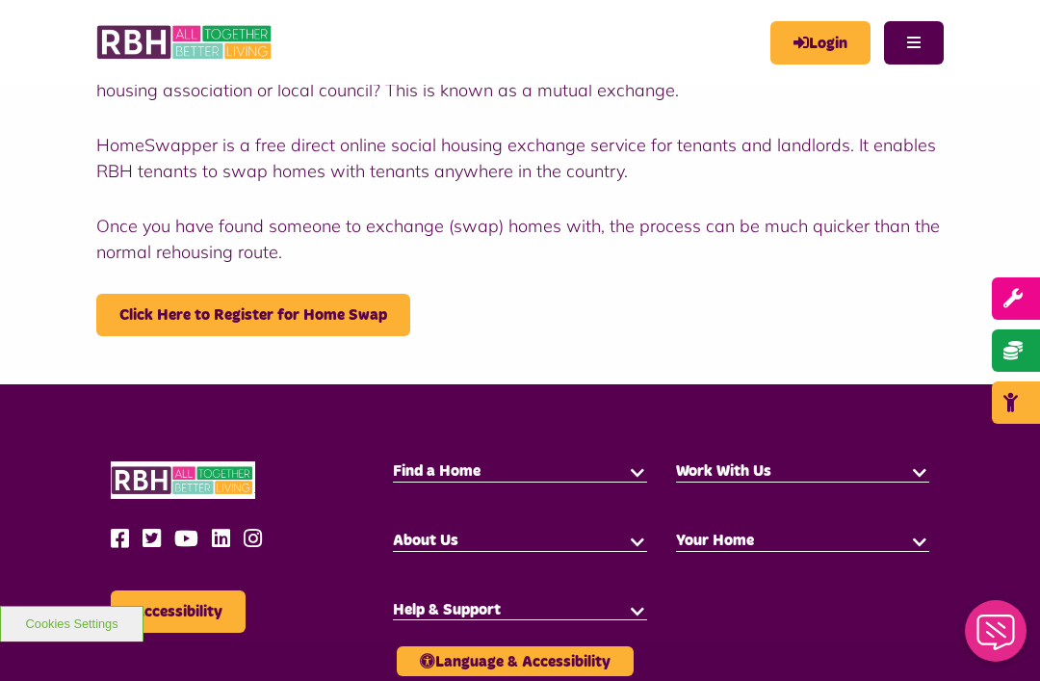
scroll to position [571, 0]
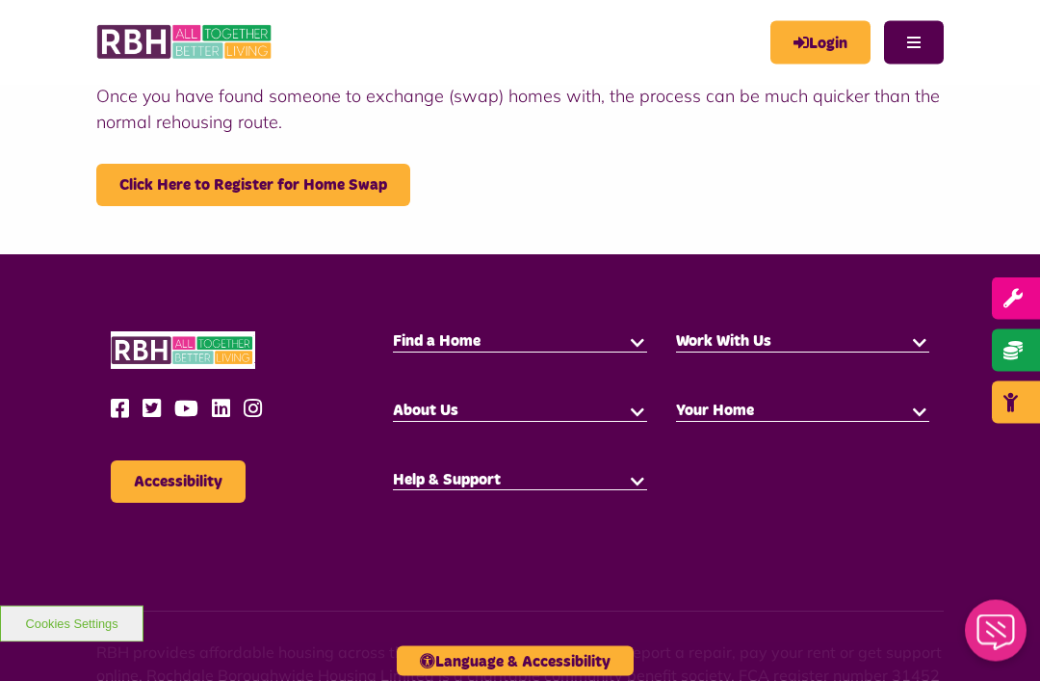
click at [610, 338] on h5 "Find a Home" at bounding box center [519, 342] width 253 height 21
click at [470, 334] on span "Find a Home" at bounding box center [437, 341] width 88 height 15
click at [633, 347] on button "button" at bounding box center [637, 341] width 19 height 19
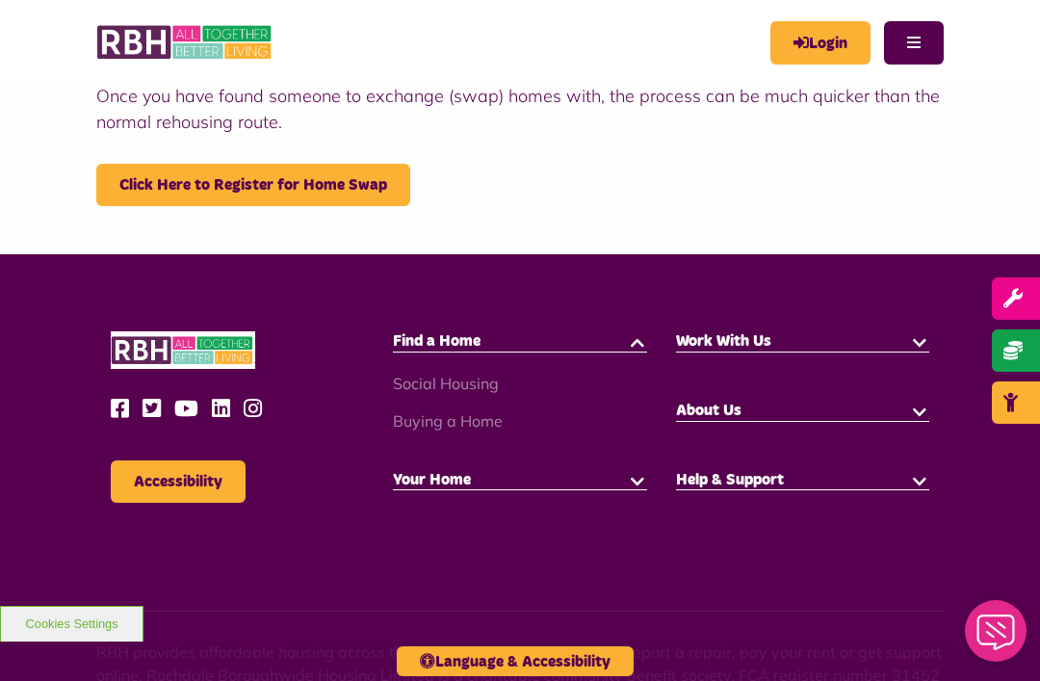
click at [453, 376] on link "Social Housing" at bounding box center [446, 383] width 106 height 19
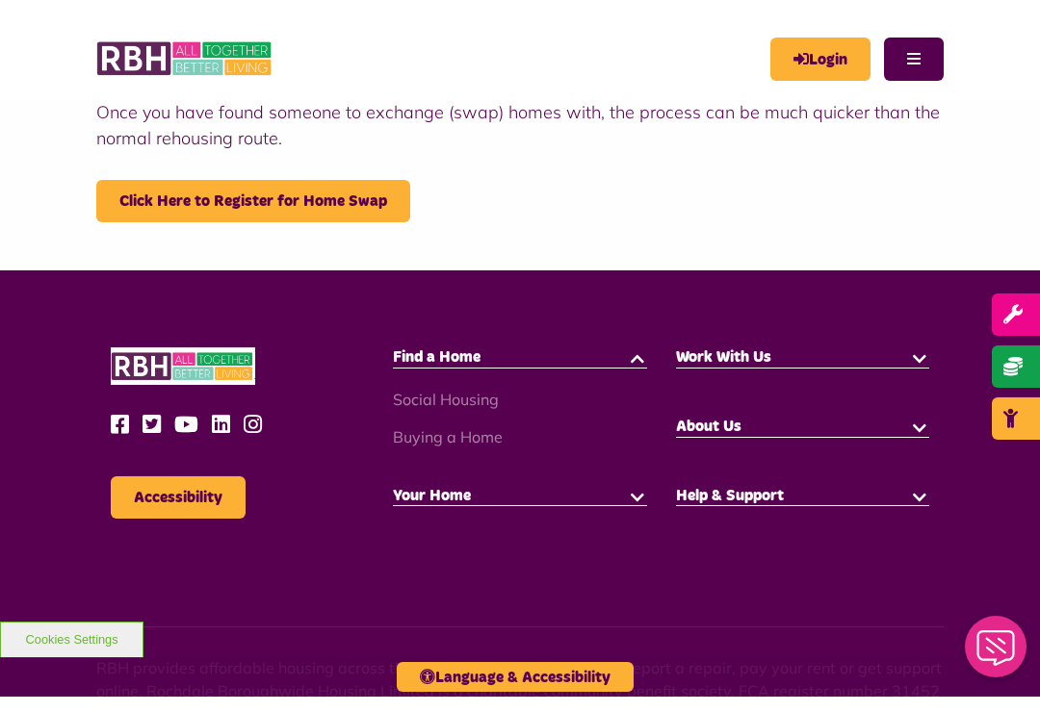
scroll to position [603, 0]
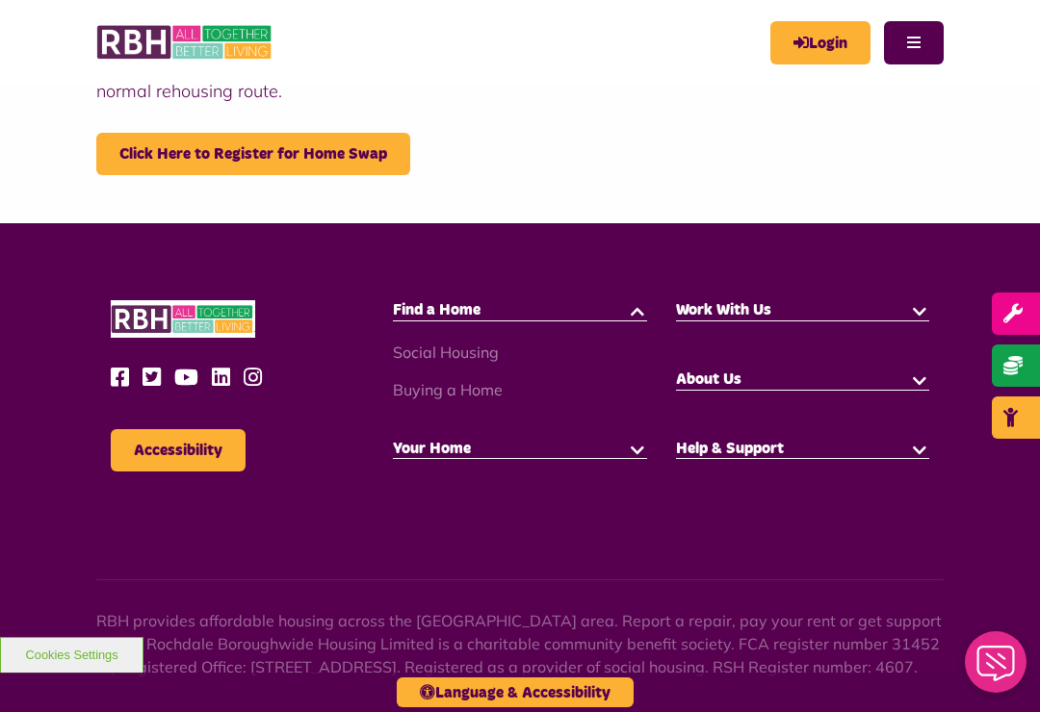
click at [928, 303] on button "button" at bounding box center [919, 309] width 19 height 19
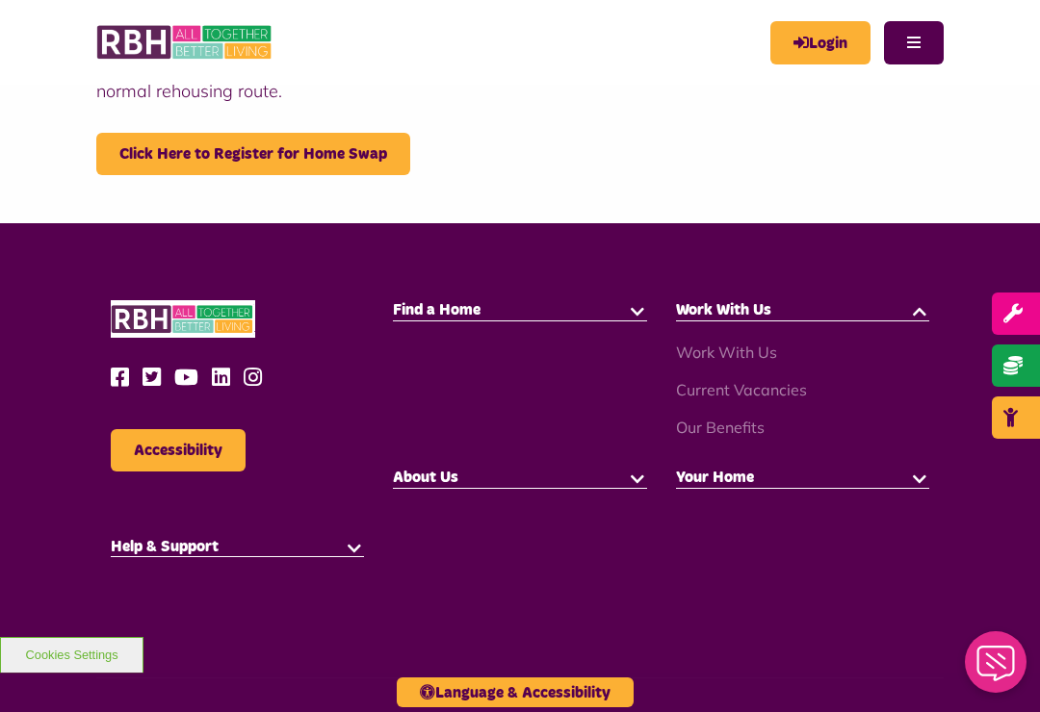
click at [779, 398] on link "Current Vacancies" at bounding box center [741, 389] width 131 height 19
click at [634, 307] on button "button" at bounding box center [637, 309] width 19 height 19
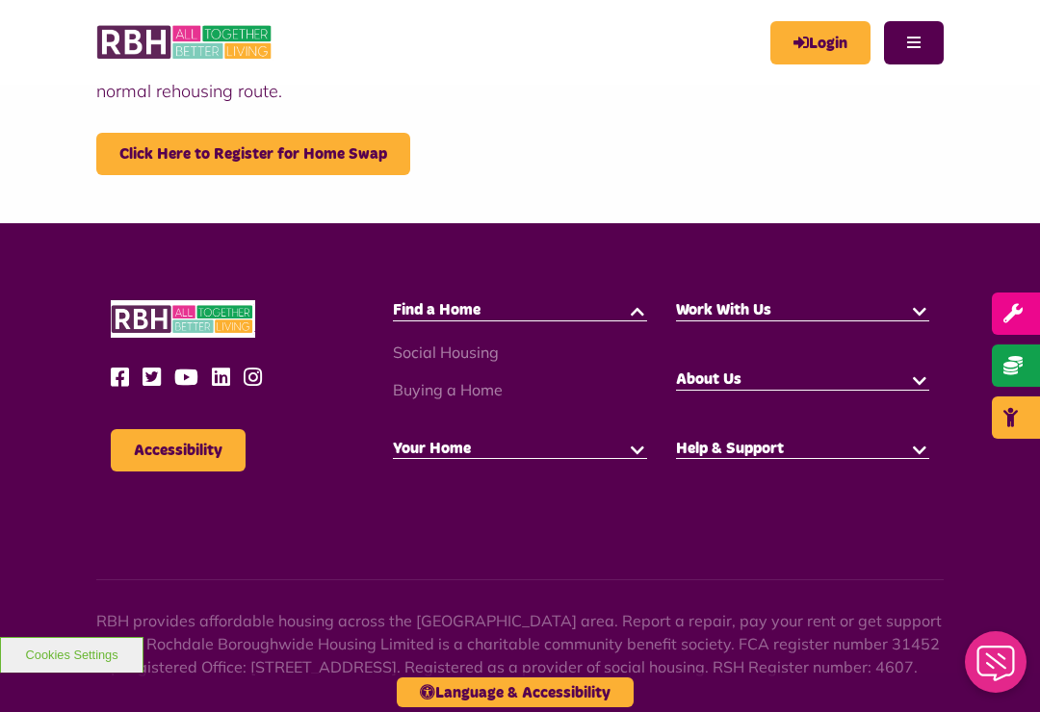
click at [477, 349] on link "Social Housing" at bounding box center [446, 352] width 106 height 19
